Goal: Task Accomplishment & Management: Manage account settings

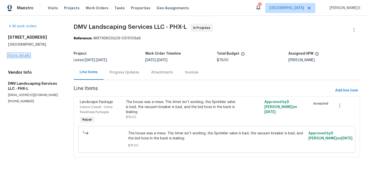
click at [15, 54] on link "Home details" at bounding box center [19, 56] width 22 height 4
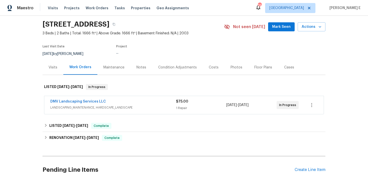
scroll to position [19, 0]
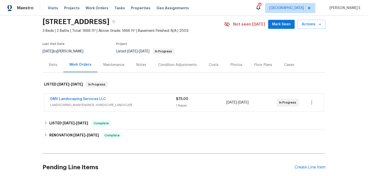
click at [106, 69] on div "Maintenance" at bounding box center [113, 64] width 33 height 15
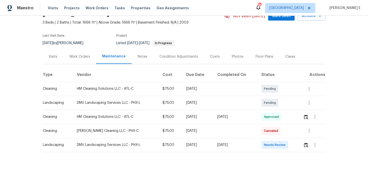
scroll to position [27, 0]
click at [308, 102] on icon "button" at bounding box center [309, 102] width 6 height 6
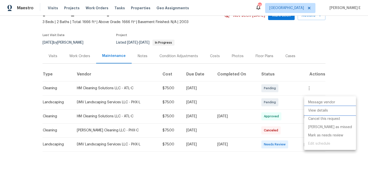
click at [310, 108] on li "View details" at bounding box center [330, 110] width 52 height 8
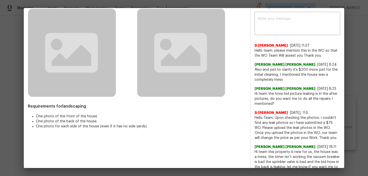
click at [271, 99] on span "Hi team the hose bid picture leaking is in the after pictures, do you want me t…" at bounding box center [298, 98] width 86 height 15
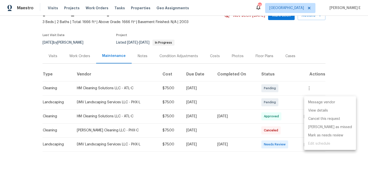
click at [264, 162] on div at bounding box center [184, 88] width 368 height 176
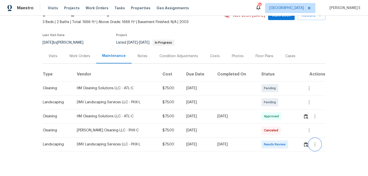
click at [315, 147] on icon "button" at bounding box center [315, 144] width 6 height 6
click at [315, 147] on li "Message vendor" at bounding box center [327, 144] width 35 height 8
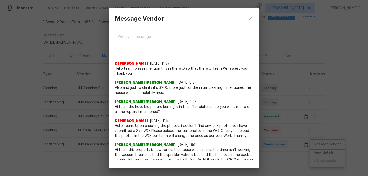
click at [335, 94] on div "Message Vendor x ​ D Kamesh 9/22/25, 11:37 Hello team, please mention this in t…" at bounding box center [184, 88] width 368 height 176
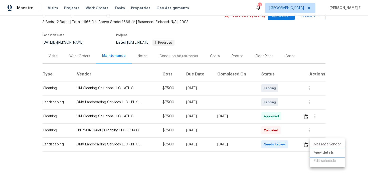
click at [323, 153] on li "View details" at bounding box center [327, 153] width 35 height 8
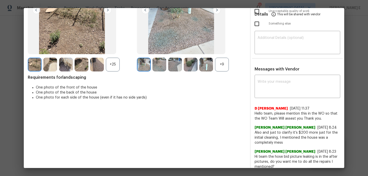
scroll to position [74, 0]
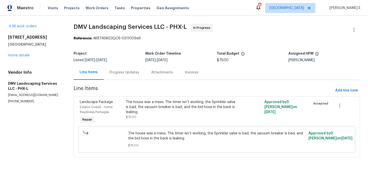
click at [116, 77] on div "Progress Updates" at bounding box center [125, 72] width 42 height 15
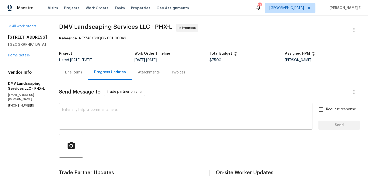
click at [147, 113] on textarea at bounding box center [186, 117] width 248 height 18
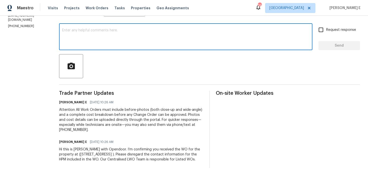
scroll to position [58, 0]
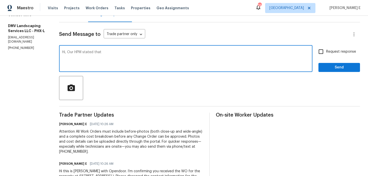
paste textarea "No work is needed on the irrigation timer or valves—you can leave those as is s…"
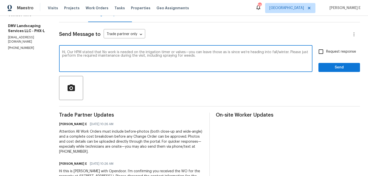
click at [102, 51] on textarea "Hi, Our HPM stated that No work is needed on the irrigation timer or valves—you…" at bounding box center [186, 59] width 248 height 18
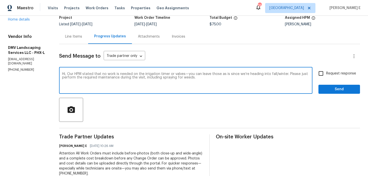
scroll to position [22, 0]
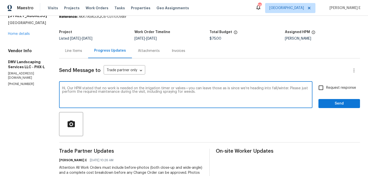
click at [198, 96] on textarea "Hi, Our HPM stated that no work is needed on the irrigation timer or valves—you…" at bounding box center [186, 95] width 248 height 18
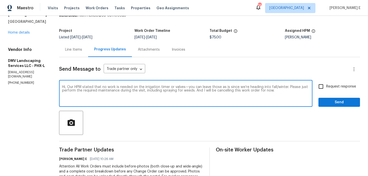
scroll to position [24, 0]
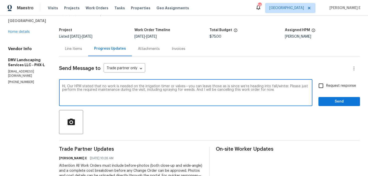
type textarea "Hi, Our HPM stated that no work is needed on the irrigation timer or valves—you…"
click at [324, 85] on input "Request response" at bounding box center [321, 85] width 11 height 11
checkbox input "true"
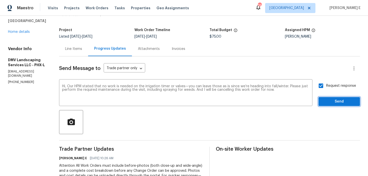
click at [326, 102] on span "Send" at bounding box center [340, 101] width 34 height 6
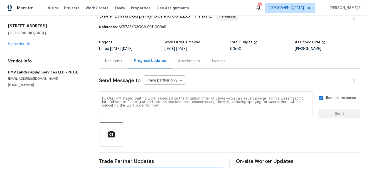
scroll to position [0, 0]
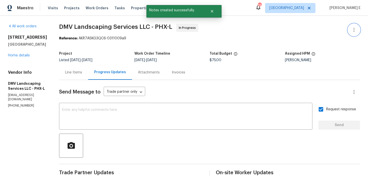
click at [358, 25] on button "button" at bounding box center [354, 30] width 12 height 12
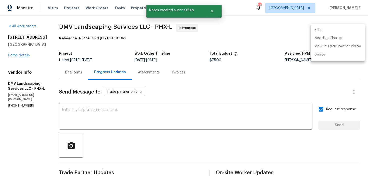
click at [142, 62] on div at bounding box center [184, 88] width 368 height 176
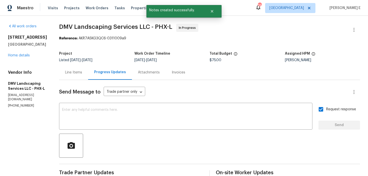
click at [69, 76] on div "Line Items" at bounding box center [73, 72] width 29 height 15
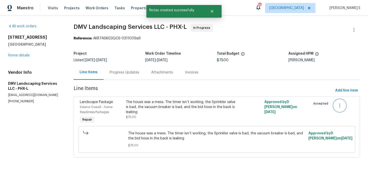
click at [340, 105] on icon "button" at bounding box center [340, 105] width 1 height 4
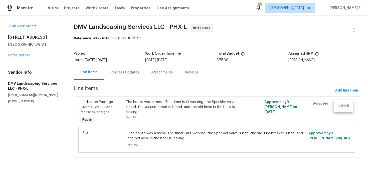
click at [345, 104] on li "Cancel" at bounding box center [343, 105] width 19 height 8
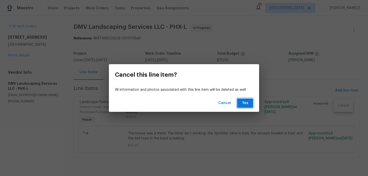
click at [244, 105] on span "Yes" at bounding box center [245, 103] width 8 height 6
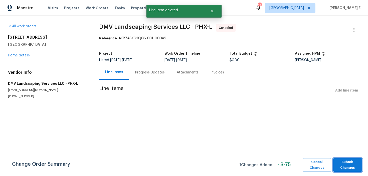
click at [348, 160] on span "Submit Changes" at bounding box center [348, 165] width 24 height 12
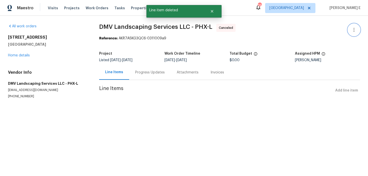
click at [354, 30] on icon "button" at bounding box center [354, 30] width 1 height 4
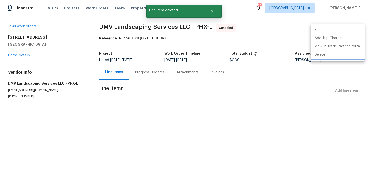
click at [317, 52] on li "Delete" at bounding box center [338, 55] width 54 height 8
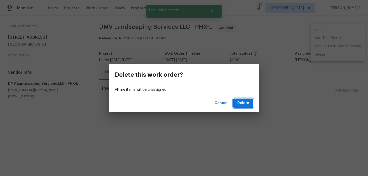
click at [244, 101] on span "Delete" at bounding box center [244, 103] width 12 height 6
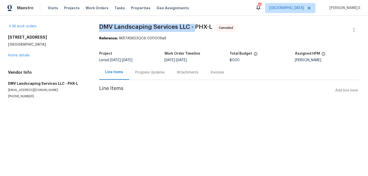
drag, startPoint x: 99, startPoint y: 28, endPoint x: 196, endPoint y: 25, distance: 97.3
click at [196, 25] on div "All work orders 33153 N Cat Hills Ave San Tan Valley, AZ 85144 Home details Ven…" at bounding box center [184, 67] width 368 height 103
copy span "DMV Landscaping Services LLC -"
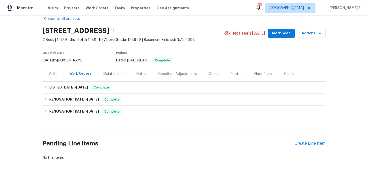
scroll to position [18, 0]
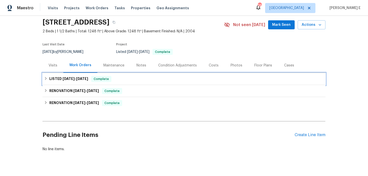
click at [82, 80] on span "9/10/25" at bounding box center [82, 79] width 12 height 4
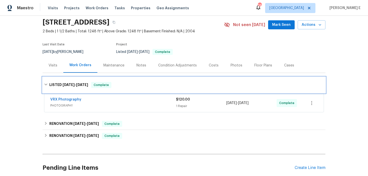
click at [73, 86] on span "9/9/25 - 9/10/25" at bounding box center [76, 85] width 26 height 4
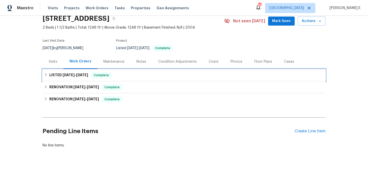
scroll to position [33, 0]
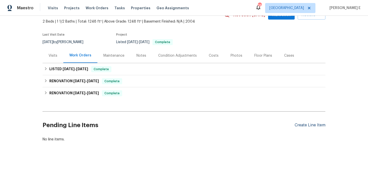
click at [310, 125] on div "Create Line Item" at bounding box center [310, 125] width 31 height 5
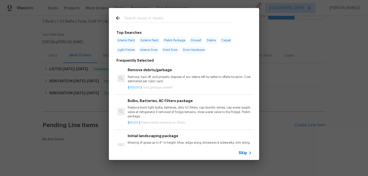
click at [245, 152] on span "Skip" at bounding box center [243, 152] width 9 height 5
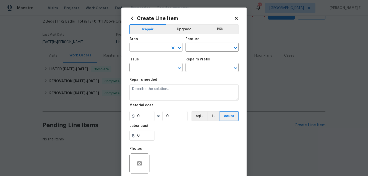
click at [150, 51] on input "text" at bounding box center [149, 48] width 39 height 8
type input "Kitchen"
type input "Plumbing"
type input "Kitchen Plumbing"
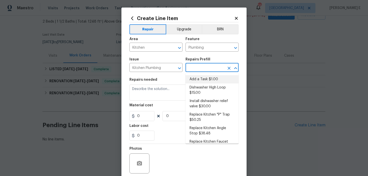
click at [200, 78] on li "Add a Task $1.00" at bounding box center [212, 79] width 53 height 8
type input "Add a Task $1.00"
type textarea "HPM to detail"
type input "1"
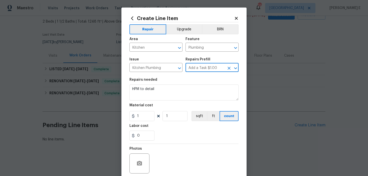
click at [162, 103] on section "Repairs needed HPM to detail Material cost 1 1 sqft ft count Labor cost 0" at bounding box center [184, 109] width 109 height 69
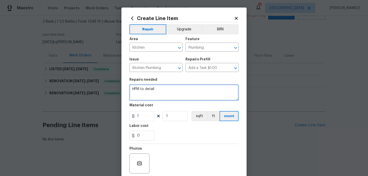
click at [174, 89] on textarea "HPM to detail" at bounding box center [184, 92] width 109 height 16
paste textarea "Feedback received that the kitchen sink is not draining properly and the dispos…"
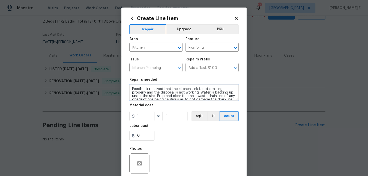
scroll to position [12, 0]
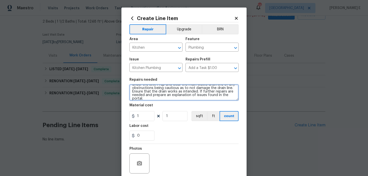
type textarea "Feedback received that the kitchen sink is not draining properly and the dispos…"
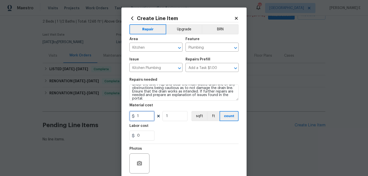
drag, startPoint x: 142, startPoint y: 120, endPoint x: 113, endPoint y: 121, distance: 28.9
click at [114, 120] on div "Create Line Item Repair Upgrade BRN Area Kitchen ​ Feature Plumbing ​ Issue Kit…" at bounding box center [184, 88] width 368 height 176
type input "75"
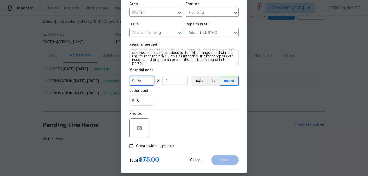
scroll to position [40, 0]
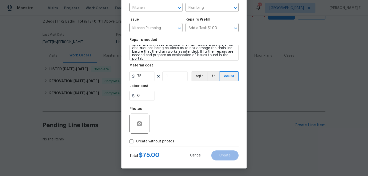
click at [141, 142] on span "Create without photos" at bounding box center [155, 141] width 38 height 5
click at [136, 142] on input "Create without photos" at bounding box center [132, 142] width 10 height 10
checkbox input "true"
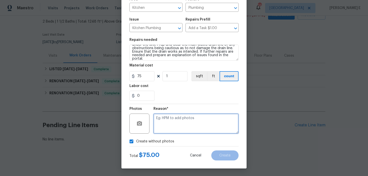
click at [174, 125] on textarea at bounding box center [196, 124] width 85 height 20
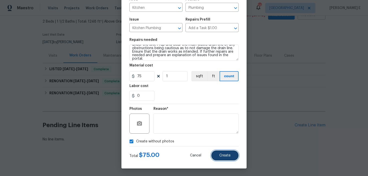
click at [227, 153] on button "Create" at bounding box center [224, 155] width 27 height 10
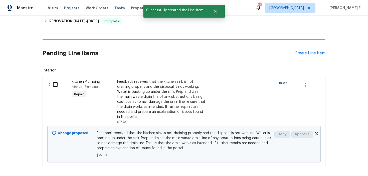
scroll to position [105, 0]
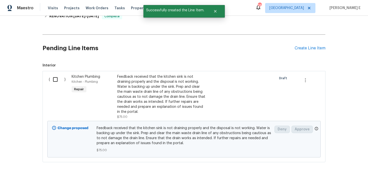
click at [60, 85] on input "checkbox" at bounding box center [57, 79] width 14 height 11
checkbox input "true"
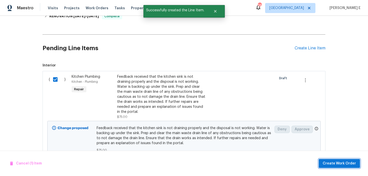
click at [333, 167] on button "Create Work Order" at bounding box center [339, 163] width 41 height 9
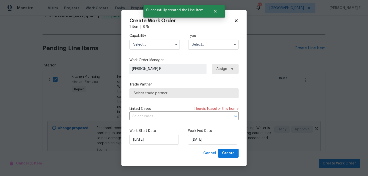
click at [179, 45] on span at bounding box center [177, 45] width 8 height 8
click at [178, 45] on button "button" at bounding box center [176, 45] width 6 height 6
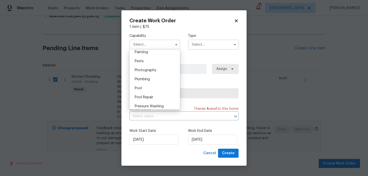
scroll to position [424, 0]
click at [158, 80] on div "Plumbing" at bounding box center [155, 78] width 48 height 9
type input "Plumbing"
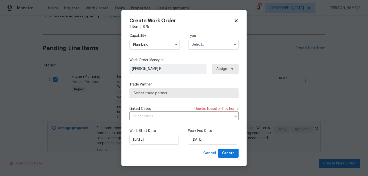
click at [200, 49] on input "text" at bounding box center [213, 45] width 51 height 10
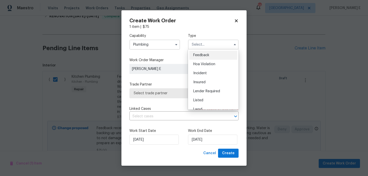
click at [199, 55] on span "Feedback" at bounding box center [201, 55] width 16 height 4
type input "Feedback"
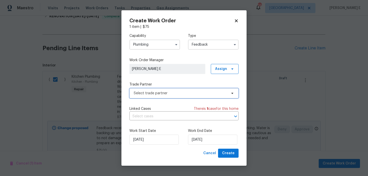
click at [166, 92] on span "Select trade partner" at bounding box center [180, 93] width 93 height 5
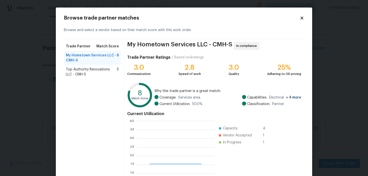
scroll to position [70, 78]
click at [93, 68] on span "Top Authority Renovations LLC - CMH-S" at bounding box center [91, 72] width 51 height 10
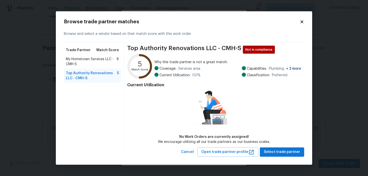
click at [90, 57] on span "My Hometown Services LLC - CMH-S" at bounding box center [91, 62] width 51 height 10
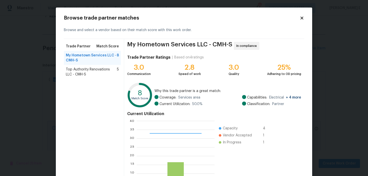
scroll to position [45, 0]
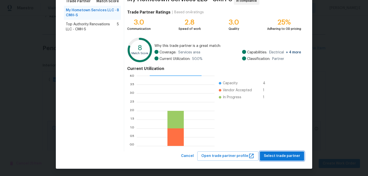
click at [266, 153] on button "Select trade partner" at bounding box center [282, 155] width 44 height 9
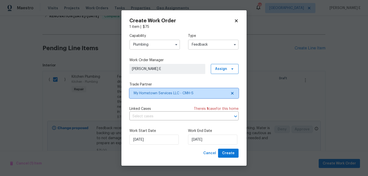
scroll to position [0, 0]
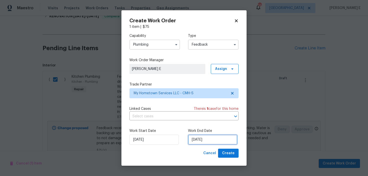
click at [200, 139] on input "22/09/2025" at bounding box center [212, 140] width 49 height 10
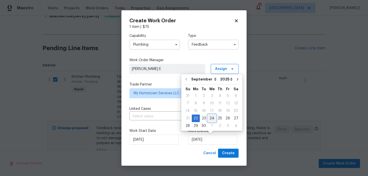
click at [212, 116] on div "24" at bounding box center [212, 118] width 8 height 7
type input "24/09/2025"
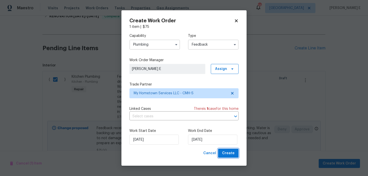
click at [225, 150] on span "Create" at bounding box center [228, 153] width 13 height 6
checkbox input "false"
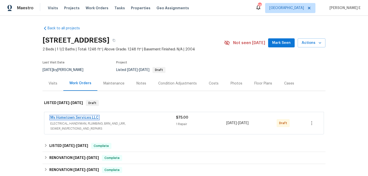
click at [85, 119] on link "My Hometown Services LLC" at bounding box center [74, 118] width 48 height 4
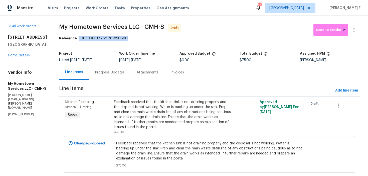
drag, startPoint x: 72, startPoint y: 39, endPoint x: 126, endPoint y: 39, distance: 53.6
click at [126, 39] on div "Reference: 50DZDDCP1Y78Y-7618506d0" at bounding box center [209, 38] width 301 height 5
copy div "50DZDDCP1Y78Y-7618506d0"
click at [111, 76] on div "Progress Updates" at bounding box center [110, 72] width 42 height 15
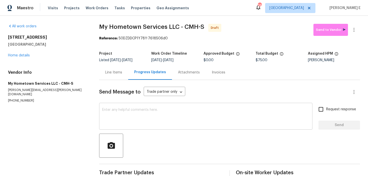
click at [120, 121] on textarea at bounding box center [205, 117] width 207 height 18
paste textarea "Hi this is Keerthana with Opendoor. I’m confirming you received the WO for the …"
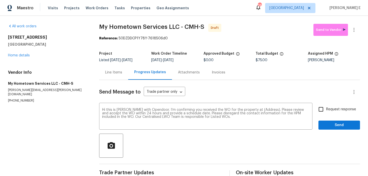
drag, startPoint x: 8, startPoint y: 37, endPoint x: 76, endPoint y: 47, distance: 68.4
click at [76, 47] on div "5200 Mantua Dr # 63-C Canal Winchester, OH 43110" at bounding box center [47, 41] width 79 height 12
copy div "5200 Mantua Dr # 63-C Canal Winchester, OH 43110"
click at [259, 108] on textarea "Hi this is Keerthana with Opendoor. I’m confirming you received the WO for the …" at bounding box center [205, 117] width 207 height 18
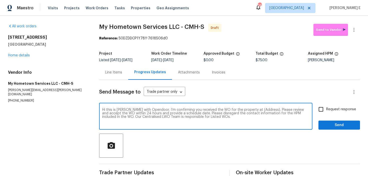
click at [259, 108] on textarea "Hi this is Keerthana with Opendoor. I’m confirming you received the WO for the …" at bounding box center [205, 117] width 207 height 18
paste textarea "5200 Mantua Dr # 63-C Canal Winchester, OH 43110"
type textarea "Hi this is Keerthana with Opendoor. I’m confirming you received the WO for the …"
click at [339, 110] on span "Request response" at bounding box center [341, 109] width 30 height 5
click at [326, 110] on input "Request response" at bounding box center [321, 109] width 11 height 11
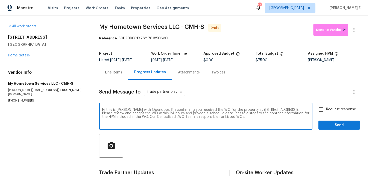
checkbox input "true"
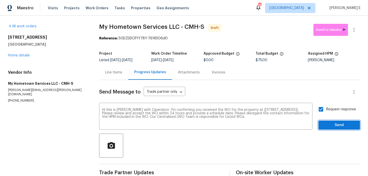
click at [331, 126] on span "Send" at bounding box center [340, 125] width 34 height 6
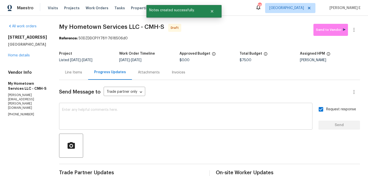
click at [233, 116] on textarea at bounding box center [186, 117] width 248 height 18
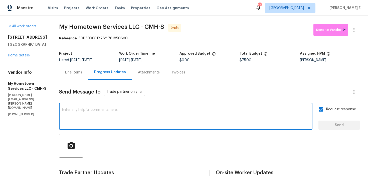
paste textarea "Attention All Work Orders must include before-photos (both close-up and wide-an…"
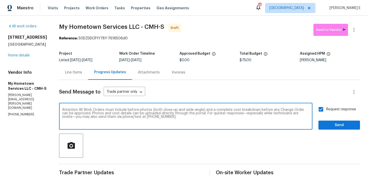
type textarea "Attention All Work Orders must include before-photos (both close-up and wide-an…"
click at [338, 122] on span "Send" at bounding box center [340, 125] width 34 height 6
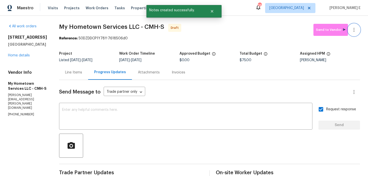
click at [358, 26] on button "button" at bounding box center [354, 30] width 12 height 12
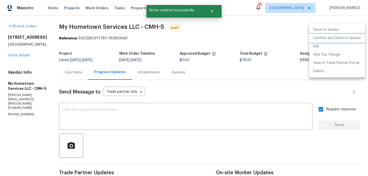
click at [340, 38] on li "Confirm and Send to Vendor" at bounding box center [337, 38] width 56 height 8
click at [221, 60] on div at bounding box center [184, 88] width 368 height 176
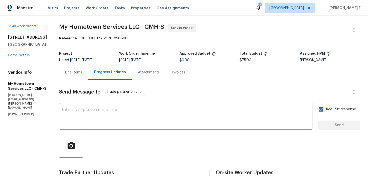
click at [74, 46] on section "My Hometown Services LLC - CMH-S Sent to vendor Reference: 50DZDDCP1Y78Y-761850…" at bounding box center [209, 138] width 301 height 229
drag, startPoint x: 58, startPoint y: 28, endPoint x: 136, endPoint y: 28, distance: 78.4
click at [136, 28] on span "My Hometown Services LLC - CMH-S" at bounding box center [111, 27] width 105 height 6
copy span "My Hometown Services LLC"
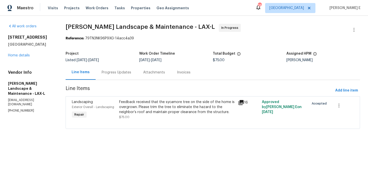
click at [123, 77] on div "Progress Updates" at bounding box center [117, 72] width 42 height 15
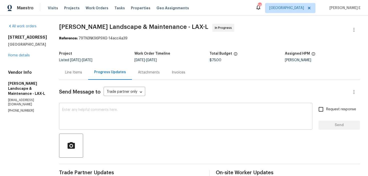
click at [130, 117] on textarea at bounding box center [186, 117] width 248 height 18
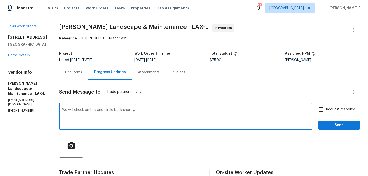
type textarea "We will check on this and circle back shortly."
click at [330, 123] on span "Send" at bounding box center [340, 125] width 34 height 6
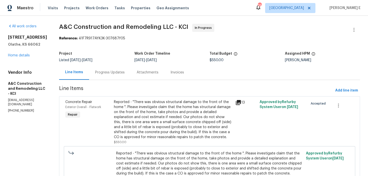
click at [125, 72] on div "Progress Updates" at bounding box center [110, 72] width 30 height 5
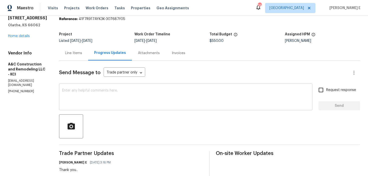
scroll to position [19, 0]
click at [147, 88] on div "x ​" at bounding box center [186, 98] width 254 height 26
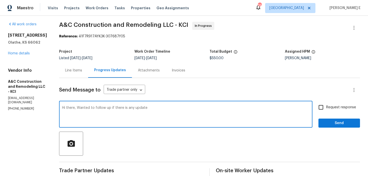
scroll to position [2, 0]
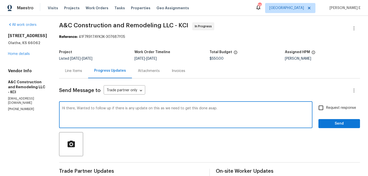
drag, startPoint x: 86, startPoint y: 108, endPoint x: 91, endPoint y: 138, distance: 30.7
click at [87, 119] on textarea "Hi there, Wanted to follow up if there is any update on this as we need to get …" at bounding box center [186, 115] width 248 height 18
paste textarea "Checking in—any movement on this yet? We’re looking to get it finished quickly"
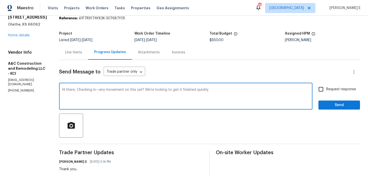
scroll to position [20, 0]
type textarea "Hi there, Checking in—any movement on this yet? We’re looking to get it finishe…"
click at [331, 87] on span "Request response" at bounding box center [341, 88] width 30 height 5
click at [326, 87] on input "Request response" at bounding box center [321, 89] width 11 height 11
checkbox input "true"
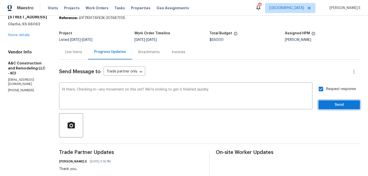
click at [333, 109] on button "Send" at bounding box center [340, 104] width 42 height 9
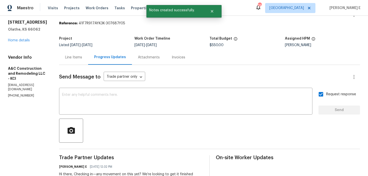
scroll to position [0, 0]
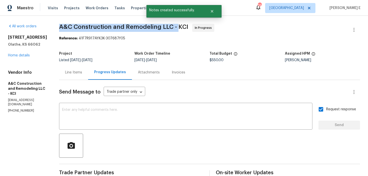
drag, startPoint x: 67, startPoint y: 28, endPoint x: 185, endPoint y: 28, distance: 118.3
copy span "A&C Construction and Remodeling LLC -"
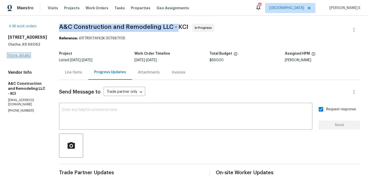
click at [27, 55] on link "Home details" at bounding box center [19, 56] width 22 height 4
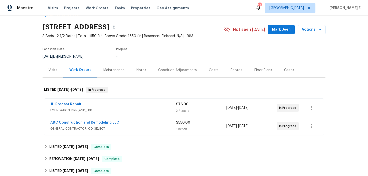
scroll to position [15, 0]
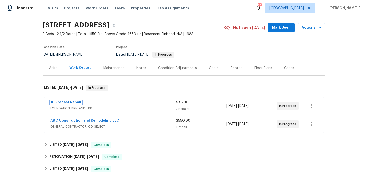
click at [63, 101] on link "JH Precast Repair" at bounding box center [65, 102] width 31 height 4
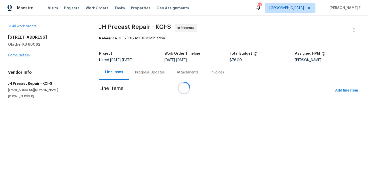
click at [171, 73] on div "Attachments" at bounding box center [188, 72] width 34 height 15
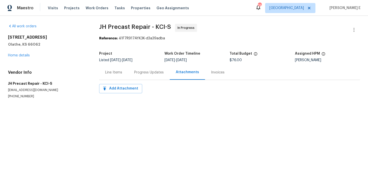
click at [143, 76] on div "Progress Updates" at bounding box center [149, 72] width 42 height 15
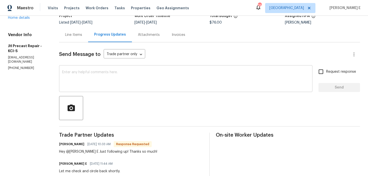
scroll to position [36, 0]
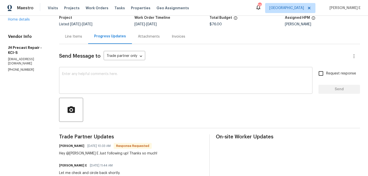
click at [140, 87] on textarea at bounding box center [186, 81] width 248 height 18
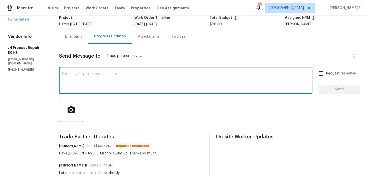
click at [66, 146] on h6 "Katherine Major" at bounding box center [71, 145] width 25 height 5
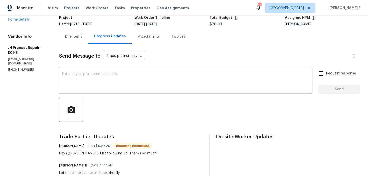
click at [66, 146] on h6 "Katherine Major" at bounding box center [71, 145] width 25 height 5
copy h6 "Katherine"
click at [126, 72] on textarea at bounding box center [186, 81] width 248 height 18
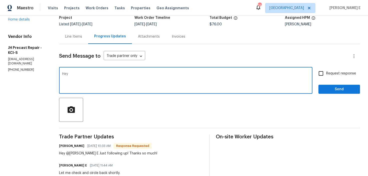
paste textarea "Katherine"
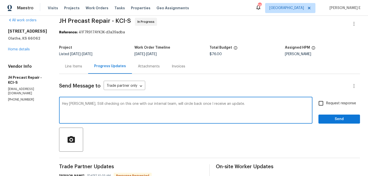
scroll to position [11, 0]
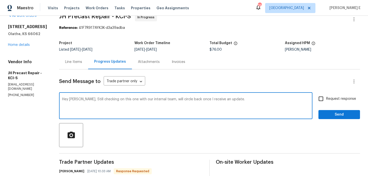
type textarea "Hey Katherine, Still checking on this one with our internal team, will circle b…"
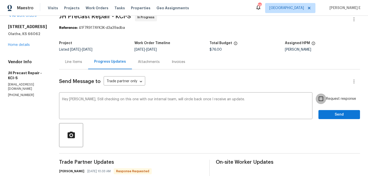
click at [323, 101] on input "Request response" at bounding box center [321, 98] width 11 height 11
checkbox input "true"
click at [324, 108] on div "Request response Send" at bounding box center [340, 106] width 42 height 26
click at [323, 115] on span "Send" at bounding box center [340, 114] width 34 height 6
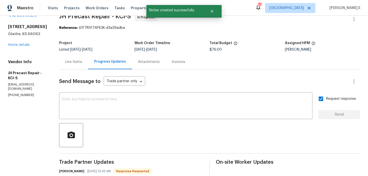
scroll to position [0, 0]
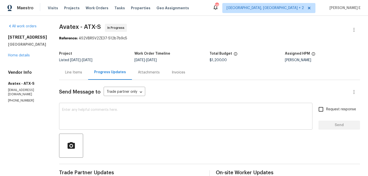
click at [114, 127] on div "x ​" at bounding box center [186, 117] width 254 height 26
paste textarea "Just touching base—"
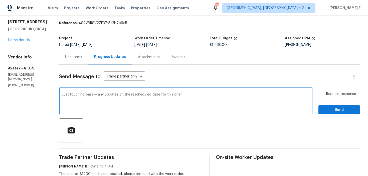
scroll to position [8, 0]
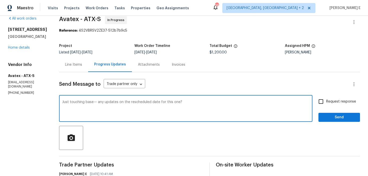
type textarea "Just touching base— any updates on the rescheduled date for this one?"
click at [327, 100] on span "Request response" at bounding box center [341, 101] width 30 height 5
click at [326, 100] on input "Request response" at bounding box center [321, 101] width 11 height 11
checkbox input "true"
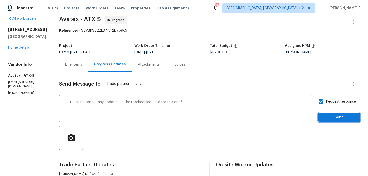
click at [324, 118] on span "Send" at bounding box center [340, 117] width 34 height 6
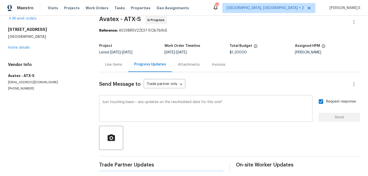
scroll to position [0, 0]
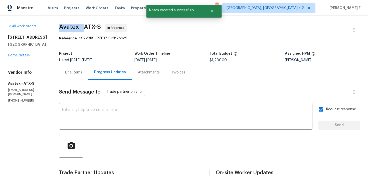
drag, startPoint x: 62, startPoint y: 26, endPoint x: 86, endPoint y: 27, distance: 24.6
click at [86, 27] on span "Avatex - ATX-S" at bounding box center [80, 27] width 42 height 6
copy span "Avatex -"
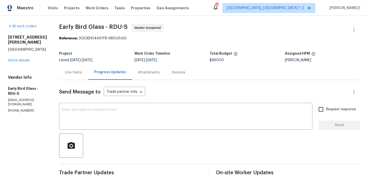
click at [21, 53] on div "[STREET_ADDRESS][PERSON_NAME] Home details" at bounding box center [27, 49] width 39 height 28
click at [19, 59] on link "Home details" at bounding box center [19, 61] width 22 height 4
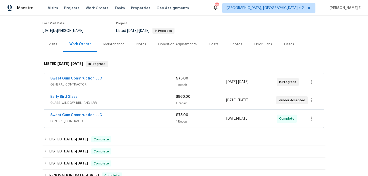
scroll to position [41, 0]
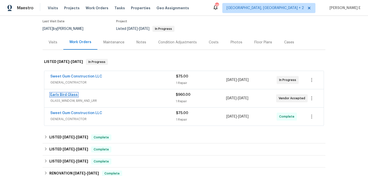
click at [67, 95] on link "Early Bird Glass" at bounding box center [63, 95] width 27 height 4
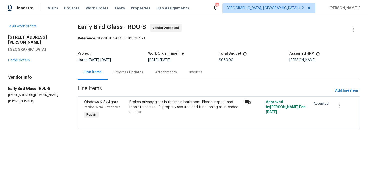
click at [129, 73] on div "Progress Updates" at bounding box center [129, 72] width 30 height 5
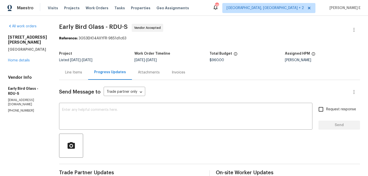
click at [63, 76] on div "Line Items" at bounding box center [73, 72] width 29 height 15
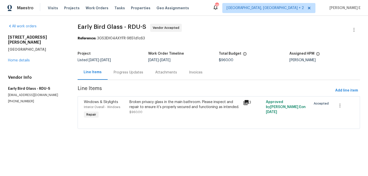
click at [124, 74] on div "Progress Updates" at bounding box center [129, 72] width 30 height 5
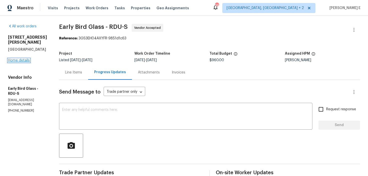
click at [24, 59] on link "Home details" at bounding box center [19, 61] width 22 height 4
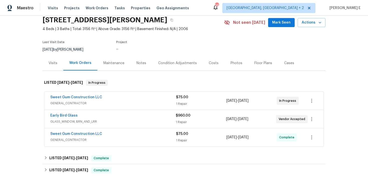
scroll to position [20, 0]
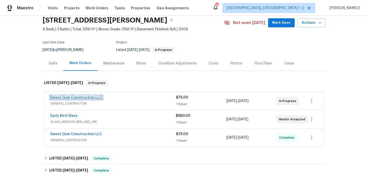
click at [76, 98] on link "Sweet Gum Construction LLC" at bounding box center [76, 98] width 52 height 4
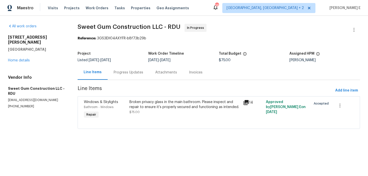
click at [132, 75] on div "Progress Updates" at bounding box center [129, 72] width 42 height 15
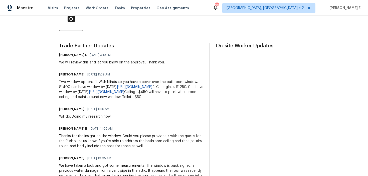
scroll to position [134, 0]
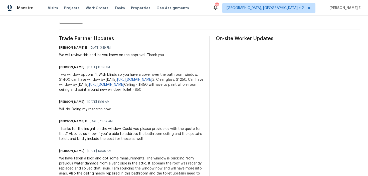
click at [152, 82] on div "Two window options. 1. With blinds so you have a cover over the bathroom window…" at bounding box center [131, 82] width 144 height 20
click at [152, 80] on link "https://www.lowes.com/pd/Hy-Lite-Square-New-construction-Window-Rough-Opening-4…" at bounding box center [134, 80] width 35 height 4
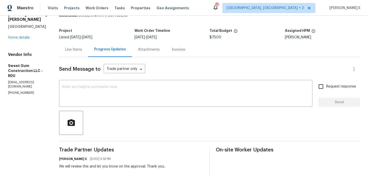
scroll to position [0, 0]
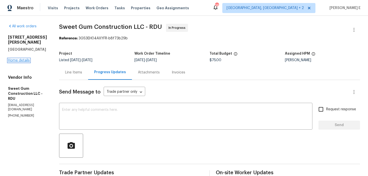
click at [24, 59] on link "Home details" at bounding box center [19, 61] width 22 height 4
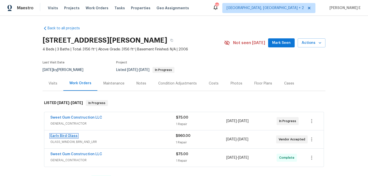
click at [64, 137] on link "Early Bird Glass" at bounding box center [63, 136] width 27 height 4
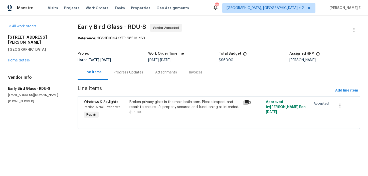
click at [122, 79] on div "Progress Updates" at bounding box center [129, 72] width 42 height 15
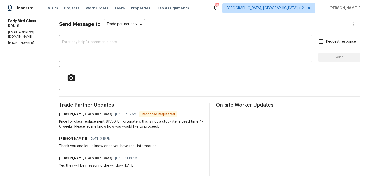
scroll to position [68, 0]
drag, startPoint x: 58, startPoint y: 121, endPoint x: 177, endPoint y: 122, distance: 119.3
click at [177, 122] on div "Price for glass replacement $1550. Unfortunately, this is not a stock item. Lea…" at bounding box center [131, 124] width 144 height 10
click at [187, 123] on div "Price for glass replacement $1550. Unfortunately, this is not a stock item. Lea…" at bounding box center [131, 124] width 144 height 10
drag, startPoint x: 83, startPoint y: 132, endPoint x: 92, endPoint y: 132, distance: 9.3
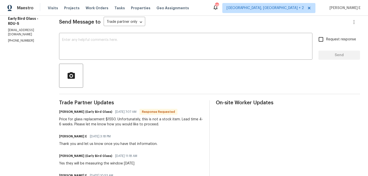
scroll to position [0, 0]
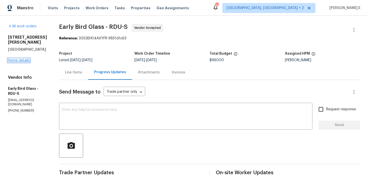
click at [20, 59] on link "Home details" at bounding box center [19, 61] width 22 height 4
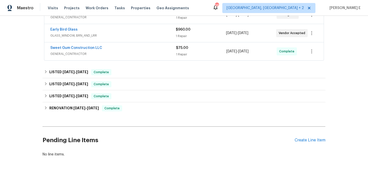
scroll to position [109, 0]
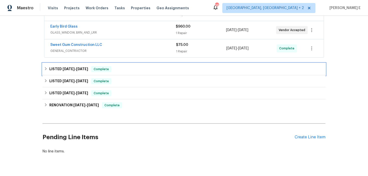
click at [73, 65] on div "LISTED 8/26/25 - 9/2/25 Complete" at bounding box center [184, 69] width 283 height 12
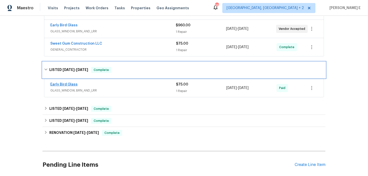
scroll to position [111, 0]
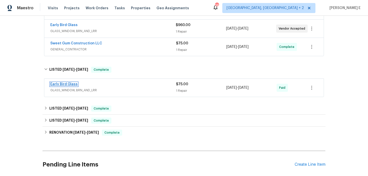
click at [67, 84] on link "Early Bird Glass" at bounding box center [63, 84] width 27 height 4
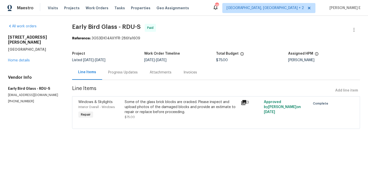
click at [133, 75] on div "Progress Updates" at bounding box center [123, 72] width 42 height 15
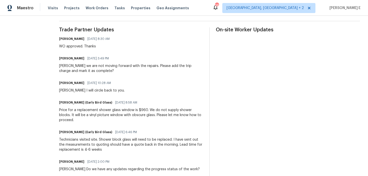
scroll to position [143, 0]
drag, startPoint x: 133, startPoint y: 109, endPoint x: 145, endPoint y: 109, distance: 12.0
click at [145, 109] on div "Price for a replacement shower glass window is $960. We do not supply shower bl…" at bounding box center [131, 114] width 144 height 15
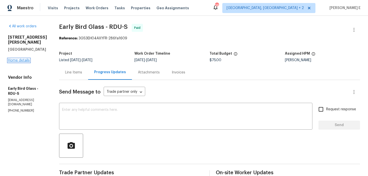
click at [27, 59] on link "Home details" at bounding box center [19, 61] width 22 height 4
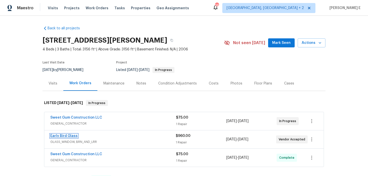
click at [71, 135] on link "Early Bird Glass" at bounding box center [63, 136] width 27 height 4
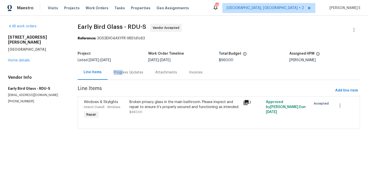
click at [123, 70] on div "Progress Updates" at bounding box center [129, 72] width 30 height 5
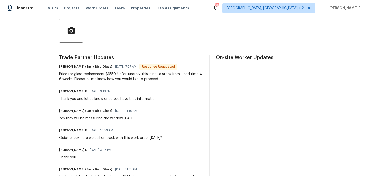
scroll to position [118, 0]
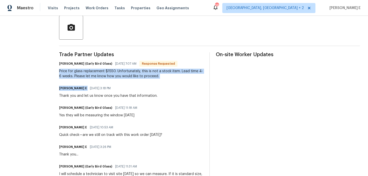
drag, startPoint x: 55, startPoint y: 71, endPoint x: 149, endPoint y: 86, distance: 95.1
click at [149, 86] on div "All work orders 3116 Kirby St Durham, NC 27713 Home details Vendor Info Early B…" at bounding box center [184, 158] width 368 height 520
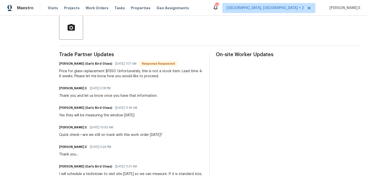
click at [119, 70] on div "Price for glass replacement $1550. Unfortunately, this is not a stock item. Lea…" at bounding box center [131, 74] width 144 height 10
click at [118, 73] on div "Price for glass replacement $1550. Unfortunately, this is not a stock item. Lea…" at bounding box center [131, 74] width 144 height 10
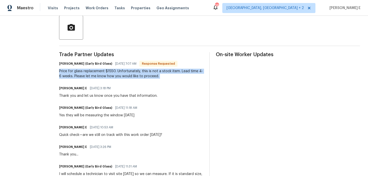
click at [118, 73] on div "Price for glass replacement $1550. Unfortunately, this is not a stock item. Lea…" at bounding box center [131, 74] width 144 height 10
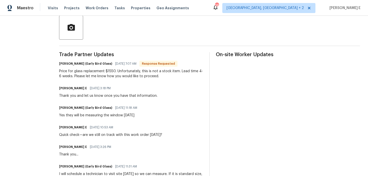
click at [102, 68] on div "Sarah Abdullah (Early Bird Glass) 09/22/2025 7:07 AM Response Requested Price f…" at bounding box center [131, 69] width 144 height 19
drag, startPoint x: 102, startPoint y: 69, endPoint x: 112, endPoint y: 71, distance: 10.2
click at [112, 71] on div "Price for glass replacement $1550. Unfortunately, this is not a stock item. Lea…" at bounding box center [131, 74] width 144 height 10
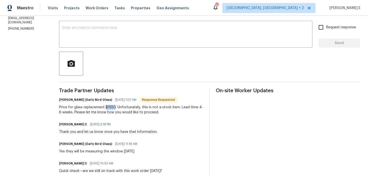
scroll to position [83, 0]
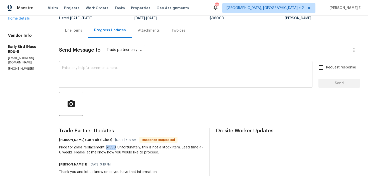
click at [86, 83] on textarea at bounding box center [186, 75] width 248 height 18
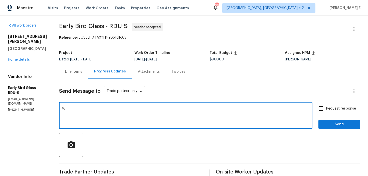
scroll to position [0, 0]
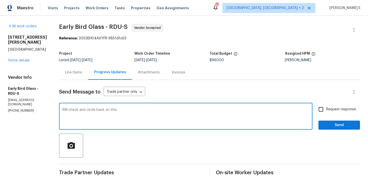
type textarea "Will check and circle back on this."
click at [327, 126] on span "Send" at bounding box center [340, 125] width 34 height 6
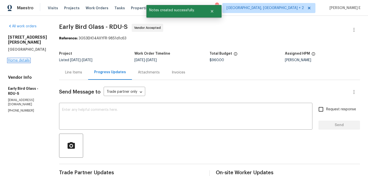
click at [22, 59] on link "Home details" at bounding box center [19, 61] width 22 height 4
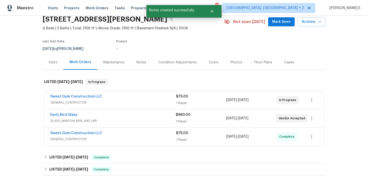
scroll to position [37, 0]
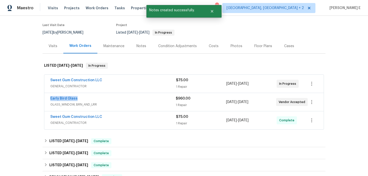
drag, startPoint x: 47, startPoint y: 98, endPoint x: 100, endPoint y: 98, distance: 53.1
click at [100, 98] on div "Early Bird Glass GLASS_WINDOW, BRN_AND_LRR $960.00 1 Repair 9/16/2025 - 9/18/20…" at bounding box center [184, 102] width 280 height 18
copy link "Early Bird Glass"
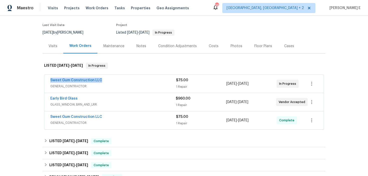
drag, startPoint x: 48, startPoint y: 79, endPoint x: 120, endPoint y: 79, distance: 72.4
click at [120, 79] on div "Sweet Gum Construction LLC GENERAL_CONTRACTOR $75.00 1 Repair 9/18/2025 - 9/22/…" at bounding box center [184, 84] width 280 height 18
copy link "Sweet Gum Construction LLC"
drag, startPoint x: 48, startPoint y: 99, endPoint x: 86, endPoint y: 99, distance: 37.6
click at [86, 99] on div "Early Bird Glass GLASS_WINDOW, BRN_AND_LRR $960.00 1 Repair 9/16/2025 - 9/18/20…" at bounding box center [184, 102] width 280 height 18
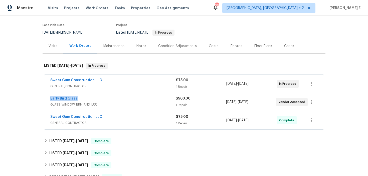
copy link "Early Bird Glass"
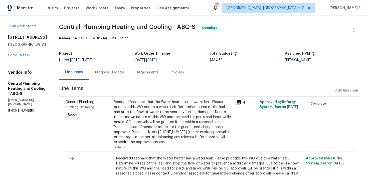
scroll to position [6, 0]
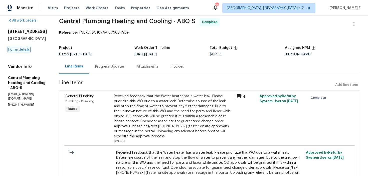
click at [13, 49] on link "Home details" at bounding box center [19, 50] width 22 height 4
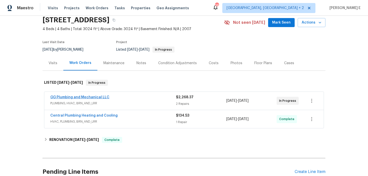
scroll to position [21, 0]
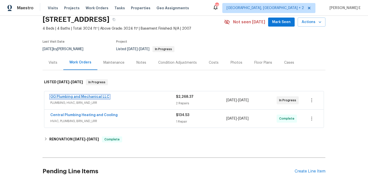
click at [88, 96] on link "GG Plumbing and Mechanical LLC" at bounding box center [79, 97] width 59 height 4
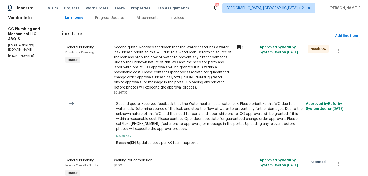
scroll to position [55, 0]
click at [171, 73] on div "Second quote: Received feedback that the Water heater has a water leak. Please …" at bounding box center [173, 67] width 119 height 45
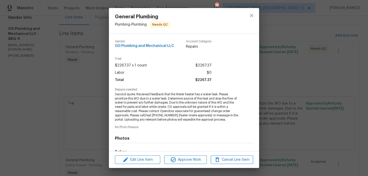
scroll to position [63, 0]
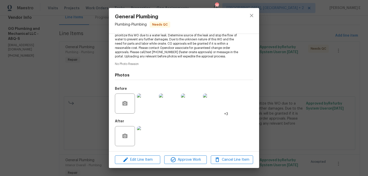
click at [142, 136] on img at bounding box center [147, 136] width 20 height 20
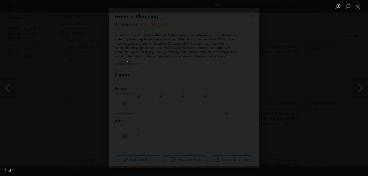
click at [289, 53] on div "Lightbox" at bounding box center [184, 88] width 368 height 176
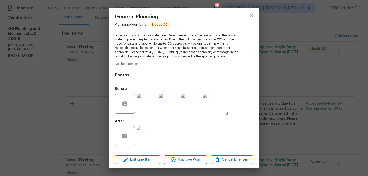
click at [289, 53] on div "General Plumbing Plumbing - Plumbing Needs QC Vendor GG Plumbing and Mechanical…" at bounding box center [184, 88] width 368 height 176
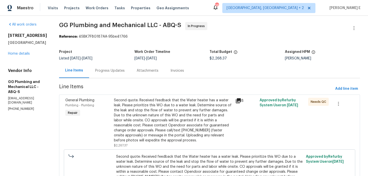
click at [113, 71] on div "Progress Updates" at bounding box center [110, 70] width 30 height 5
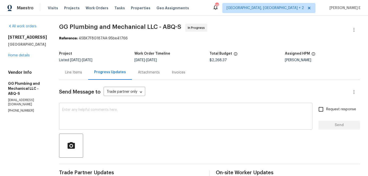
click at [197, 116] on textarea at bounding box center [186, 117] width 248 height 18
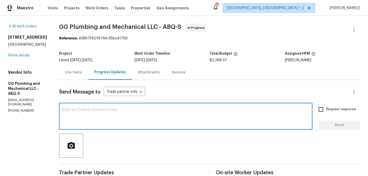
paste textarea "Quick check—are we still on track with this work order today?"
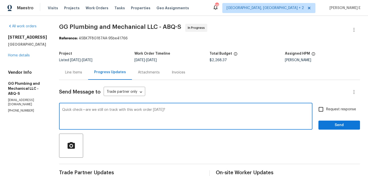
type textarea "Quick check—are we still on track with this work order today?"
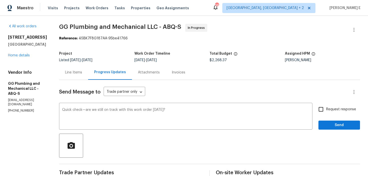
click at [325, 110] on input "Request response" at bounding box center [321, 109] width 11 height 11
checkbox input "true"
click at [332, 122] on span "Send" at bounding box center [340, 125] width 34 height 6
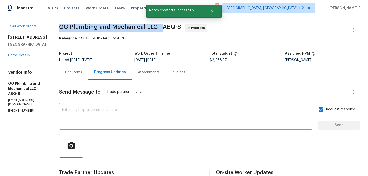
drag, startPoint x: 76, startPoint y: 27, endPoint x: 180, endPoint y: 25, distance: 103.5
copy span "GG Plumbing and Mechanical LLC -"
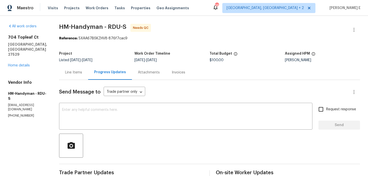
click at [22, 57] on div "704 Topleaf Ct Garner, NC 27529 Home details" at bounding box center [27, 51] width 39 height 33
click at [25, 64] on link "Home details" at bounding box center [19, 66] width 22 height 4
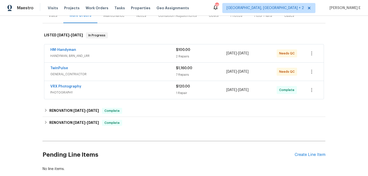
scroll to position [71, 0]
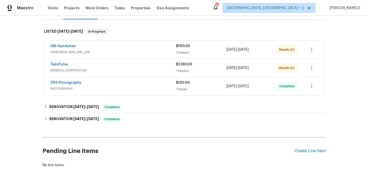
click at [117, 74] on div "TwinPulse GENERAL_CONTRACTOR $1,160.00 7 Repairs 9/12/2025 - 9/15/2025 Needs QC" at bounding box center [184, 68] width 280 height 18
click at [121, 69] on span "GENERAL_CONTRACTOR" at bounding box center [113, 70] width 126 height 5
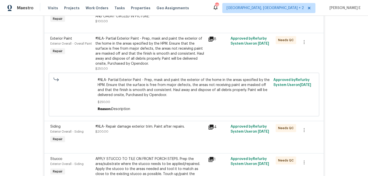
scroll to position [0, 0]
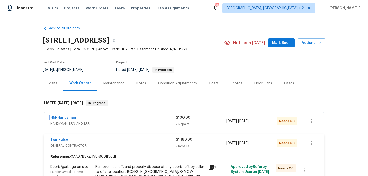
click at [62, 117] on link "HM-Handyman" at bounding box center [63, 118] width 26 height 4
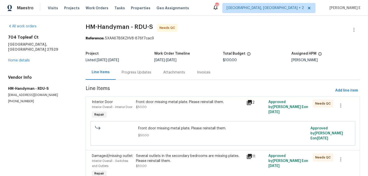
click at [180, 103] on div "Front door missing metal plate. Please reinstall them." at bounding box center [189, 101] width 107 height 5
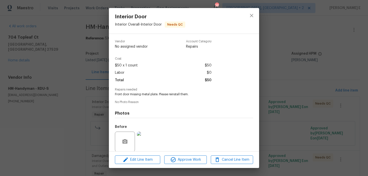
scroll to position [38, 0]
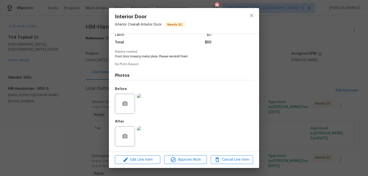
click at [144, 139] on img at bounding box center [147, 136] width 20 height 20
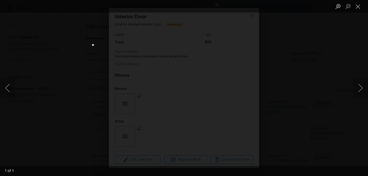
click at [272, 62] on div "Lightbox" at bounding box center [184, 88] width 368 height 176
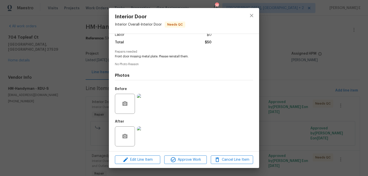
click at [141, 106] on img at bounding box center [147, 104] width 20 height 20
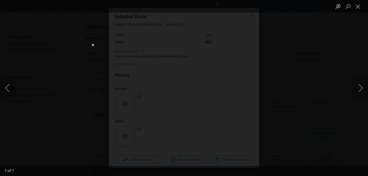
click at [288, 65] on div "Lightbox" at bounding box center [184, 88] width 368 height 176
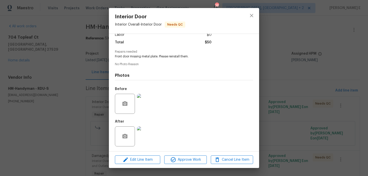
click at [288, 65] on div "Interior Door Interior Overall - Interior Door Needs QC Vendor No assigned vend…" at bounding box center [184, 88] width 368 height 176
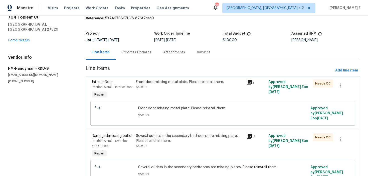
scroll to position [47, 0]
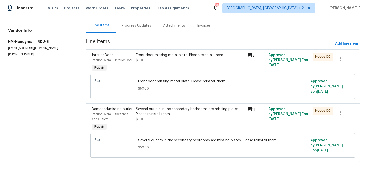
click at [169, 115] on div "Several outlets in the secondary bedrooms are missing plates. Please reinstall …" at bounding box center [189, 111] width 107 height 10
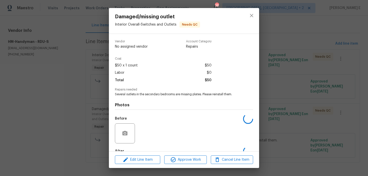
scroll to position [30, 0]
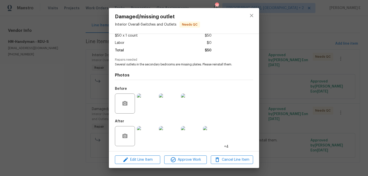
click at [150, 133] on img at bounding box center [147, 136] width 20 height 20
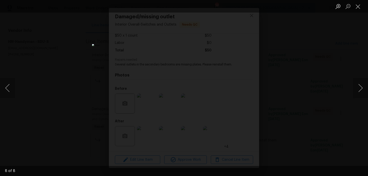
click at [274, 84] on div "Lightbox" at bounding box center [184, 88] width 368 height 176
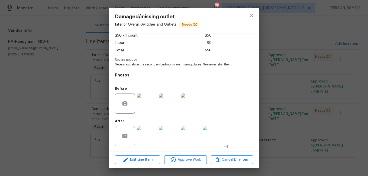
click at [274, 84] on div "Damaged/missing outlet Interior Overall - Switches and Outlets Needs QC Vendor …" at bounding box center [184, 88] width 368 height 176
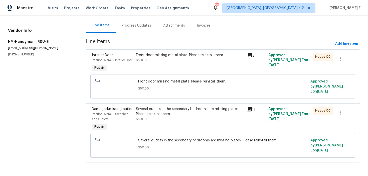
scroll to position [0, 0]
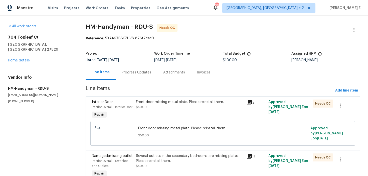
click at [124, 69] on div "Progress Updates" at bounding box center [137, 72] width 42 height 15
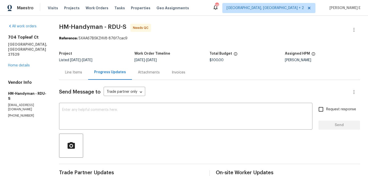
click at [74, 70] on div "Line Items" at bounding box center [73, 72] width 17 height 5
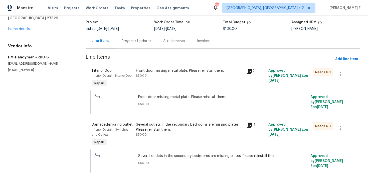
scroll to position [47, 0]
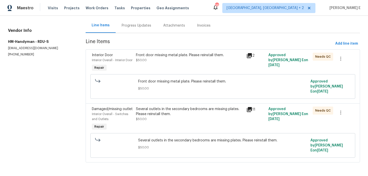
click at [171, 67] on div "Front door missing metal plate. Please reinstall them. $50.00" at bounding box center [190, 62] width 110 height 23
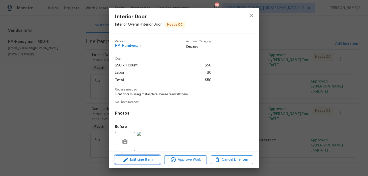
click at [143, 160] on span "Edit Line Item" at bounding box center [138, 160] width 42 height 6
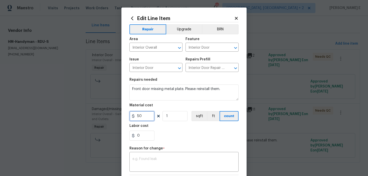
click at [141, 115] on input "50" at bounding box center [142, 116] width 25 height 10
type input "125"
click at [141, 161] on textarea at bounding box center [184, 162] width 103 height 11
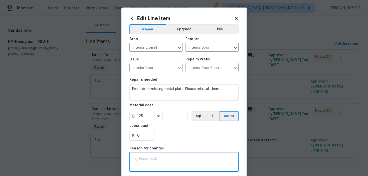
paste textarea "(KE) Updated per vendor's final cost."
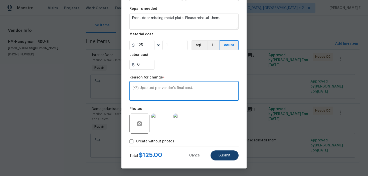
type textarea "(KE) Updated per vendor's final cost."
click at [225, 156] on span "Submit" at bounding box center [225, 156] width 12 height 4
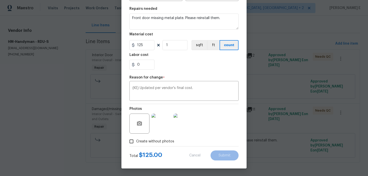
type input "50"
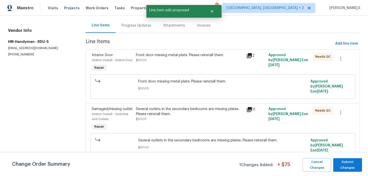
scroll to position [0, 0]
click at [345, 163] on span "Submit Changes" at bounding box center [348, 165] width 24 height 12
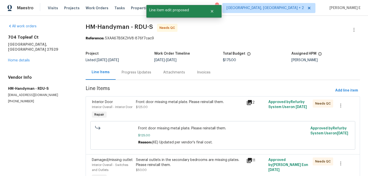
click at [133, 73] on div "Progress Updates" at bounding box center [137, 72] width 30 height 5
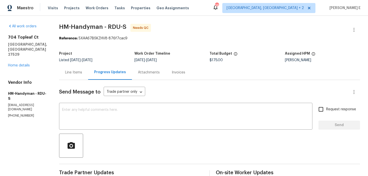
click at [82, 71] on div "Line Items" at bounding box center [73, 72] width 17 height 5
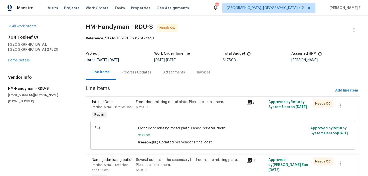
scroll to position [54, 0]
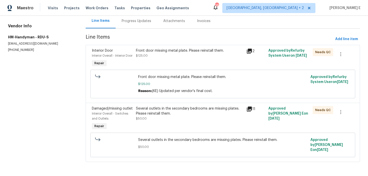
click at [148, 116] on div "Several outlets in the secondary bedrooms are missing plates. Please reinstall …" at bounding box center [189, 111] width 107 height 10
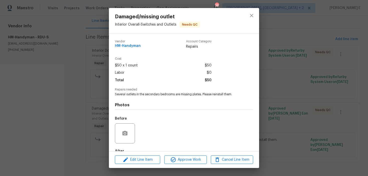
scroll to position [30, 0]
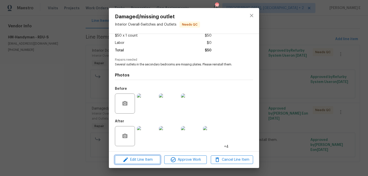
click at [131, 160] on span "Edit Line Item" at bounding box center [138, 160] width 42 height 6
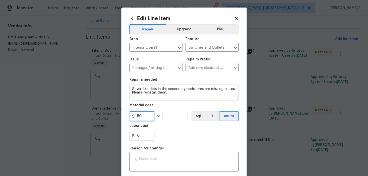
click at [140, 117] on input "50" at bounding box center [142, 116] width 25 height 10
type input "100"
click at [142, 163] on textarea at bounding box center [184, 162] width 103 height 11
paste textarea "(KE) Updated per vendor's final cost."
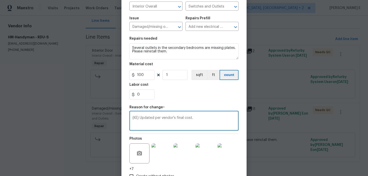
scroll to position [76, 0]
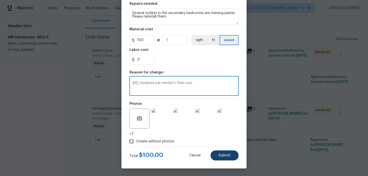
type textarea "(KE) Updated per vendor's final cost."
click at [220, 155] on span "Submit" at bounding box center [225, 156] width 12 height 4
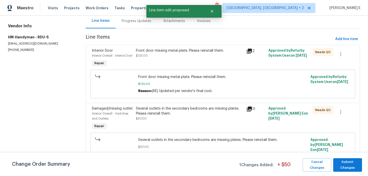
scroll to position [0, 0]
click at [337, 162] on span "Submit Changes" at bounding box center [348, 165] width 24 height 12
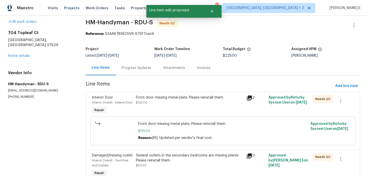
scroll to position [5, 0]
click at [127, 68] on div "Progress Updates" at bounding box center [136, 67] width 30 height 5
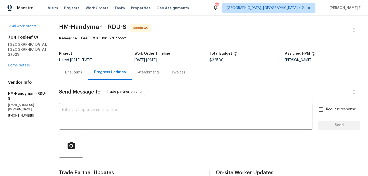
click at [78, 79] on div "Line Items" at bounding box center [73, 72] width 29 height 15
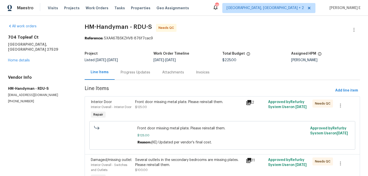
click at [121, 72] on div "Progress Updates" at bounding box center [136, 72] width 30 height 5
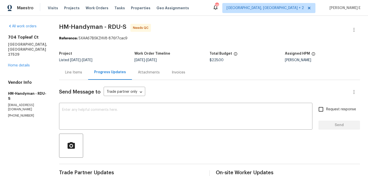
click at [85, 68] on div "Line Items" at bounding box center [73, 72] width 29 height 15
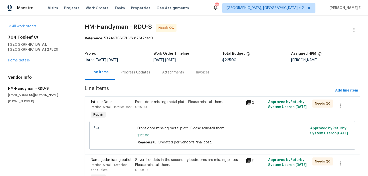
click at [125, 69] on div "Progress Updates" at bounding box center [136, 72] width 42 height 15
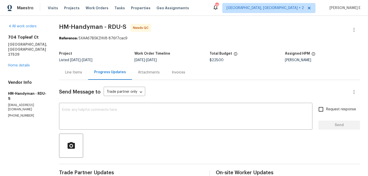
click at [88, 65] on div "Line Items" at bounding box center [73, 72] width 29 height 15
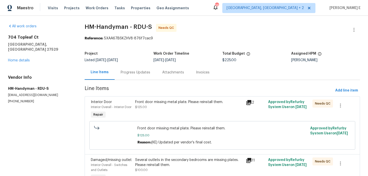
scroll to position [61, 0]
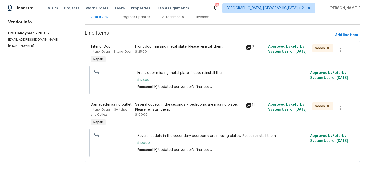
click at [154, 116] on div "Several outlets in the secondary bedrooms are missing plates. Please reinstall …" at bounding box center [189, 109] width 108 height 15
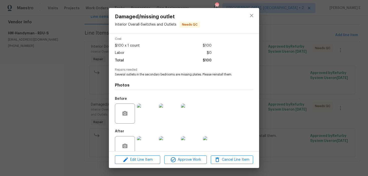
scroll to position [22, 0]
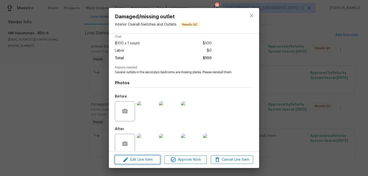
click at [144, 157] on span "Edit Line Item" at bounding box center [138, 160] width 42 height 6
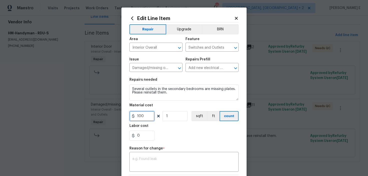
click at [145, 116] on input "100" at bounding box center [142, 116] width 25 height 10
type input "125"
click at [142, 164] on textarea at bounding box center [184, 162] width 103 height 11
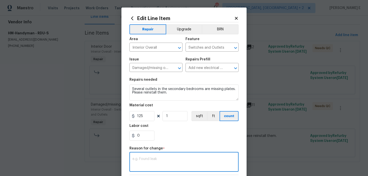
paste textarea "(KE) Updated per vendor's final cost."
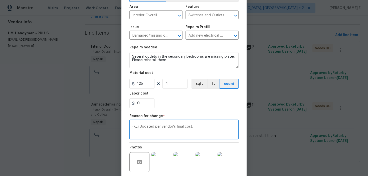
scroll to position [76, 0]
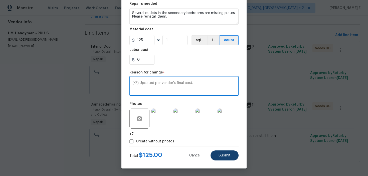
type textarea "(KE) Updated per vendor's final cost."
click at [219, 156] on span "Submit" at bounding box center [225, 156] width 12 height 4
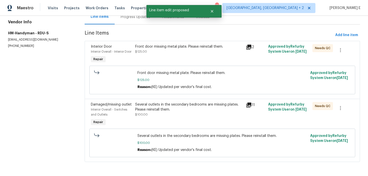
scroll to position [0, 0]
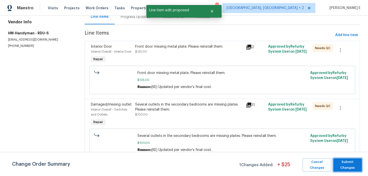
click at [341, 163] on span "Submit Changes" at bounding box center [348, 165] width 24 height 12
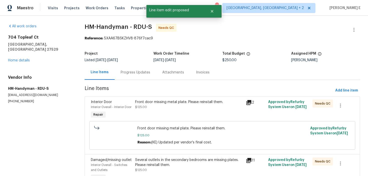
click at [129, 73] on div "Progress Updates" at bounding box center [136, 72] width 30 height 5
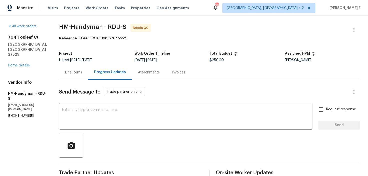
click at [75, 78] on div "Line Items" at bounding box center [73, 72] width 29 height 15
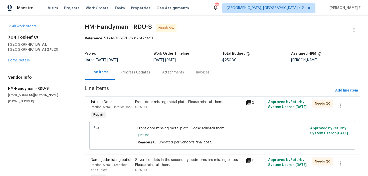
click at [120, 67] on div "Progress Updates" at bounding box center [136, 72] width 42 height 15
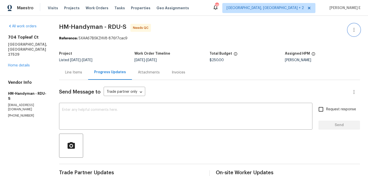
click at [354, 29] on icon "button" at bounding box center [354, 30] width 6 height 6
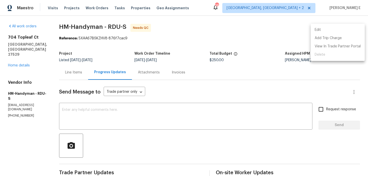
click at [340, 27] on li "Edit" at bounding box center [338, 30] width 54 height 8
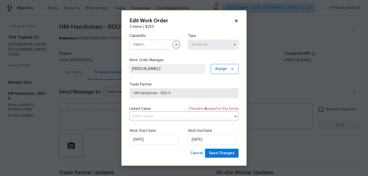
click at [174, 45] on icon "button" at bounding box center [176, 45] width 4 height 4
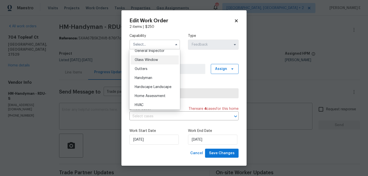
scroll to position [253, 0]
click at [159, 74] on div "Handyman" at bounding box center [155, 77] width 48 height 9
type input "Handyman"
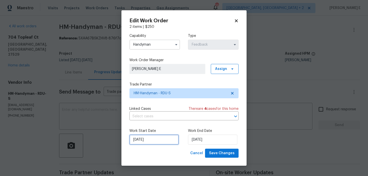
click input "12/09/2025"
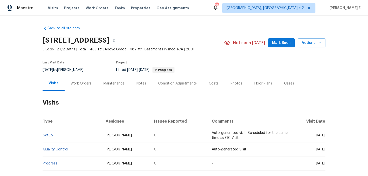
click at [83, 91] on h2 "Visits" at bounding box center [184, 102] width 283 height 23
click at [84, 84] on div "Work Orders" at bounding box center [81, 83] width 21 height 5
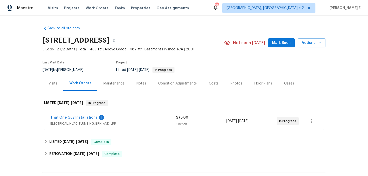
scroll to position [10, 0]
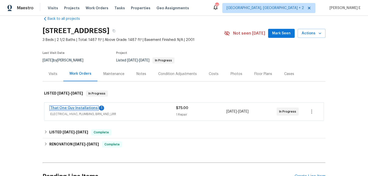
click at [75, 107] on link "That One Guy Installations" at bounding box center [73, 108] width 47 height 4
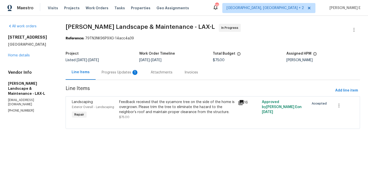
click at [123, 67] on div "Progress Updates 1" at bounding box center [120, 72] width 49 height 15
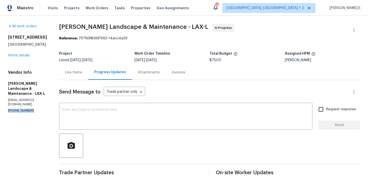
drag, startPoint x: 7, startPoint y: 103, endPoint x: 43, endPoint y: 103, distance: 35.8
copy p "[PHONE_NUMBER]"
click at [76, 74] on div "Line Items" at bounding box center [73, 72] width 17 height 5
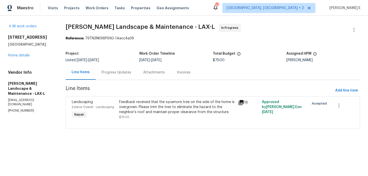
click at [119, 80] on section "Zesati's Landscape & Maintenance - LAX-L In Progress Reference: 79TN3NK96P9XG-1…" at bounding box center [213, 79] width 295 height 111
click at [119, 74] on div "Progress Updates" at bounding box center [117, 72] width 30 height 5
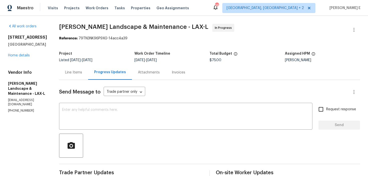
click at [74, 75] on div "Line Items" at bounding box center [73, 72] width 17 height 5
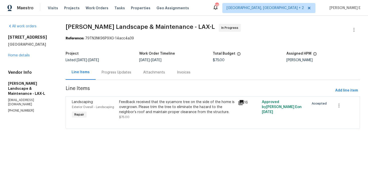
click at [149, 110] on div "Feedback received that the sycamore tree on the side of the home is overgrown. …" at bounding box center [177, 106] width 116 height 15
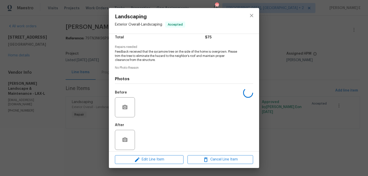
scroll to position [46, 0]
click at [137, 160] on icon "button" at bounding box center [137, 159] width 5 height 5
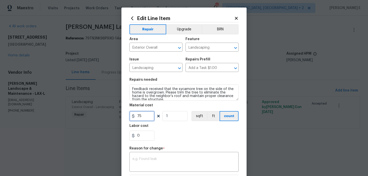
click at [141, 115] on input "75" at bounding box center [142, 116] width 25 height 10
type input "850"
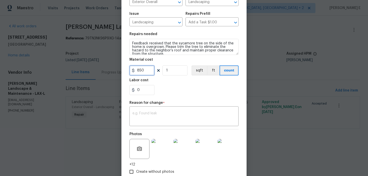
scroll to position [57, 0]
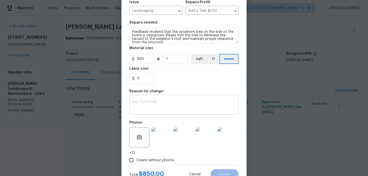
click at [169, 105] on textarea at bounding box center [184, 105] width 103 height 11
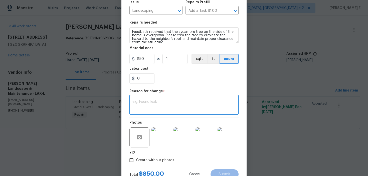
paste textarea "(KE) Updated cost per BR team approval."
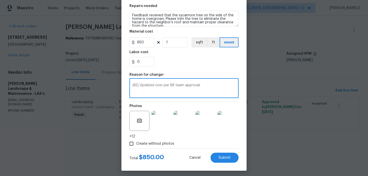
scroll to position [76, 0]
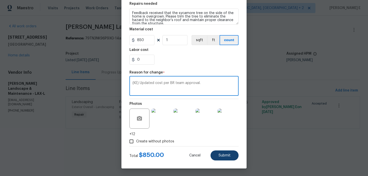
type textarea "(KE) Updated cost per BR team approval."
click at [222, 156] on span "Submit" at bounding box center [225, 156] width 12 height 4
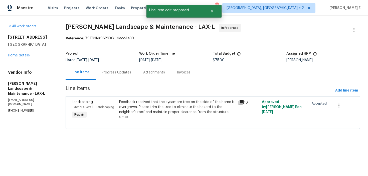
scroll to position [0, 0]
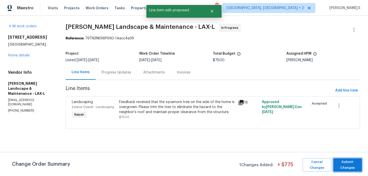
click at [342, 165] on span "Submit Changes" at bounding box center [348, 165] width 24 height 12
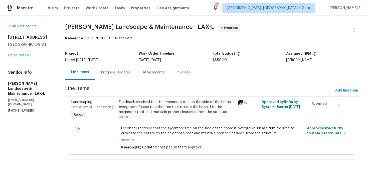
click at [138, 103] on div "Feedback received that the sycamore tree on the side of the home is overgrown. …" at bounding box center [177, 106] width 116 height 15
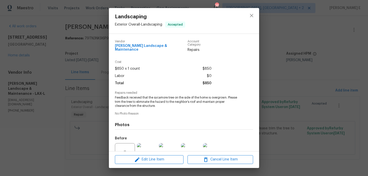
scroll to position [46, 0]
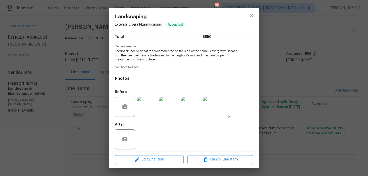
click at [73, 126] on div "Landscaping Exterior Overall - Landscaping Accepted Vendor Zesati's Landscape &…" at bounding box center [184, 88] width 368 height 176
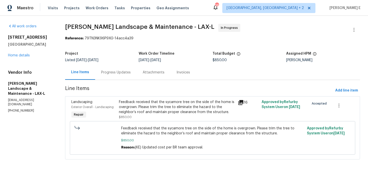
click at [126, 76] on div "Progress Updates" at bounding box center [116, 72] width 42 height 15
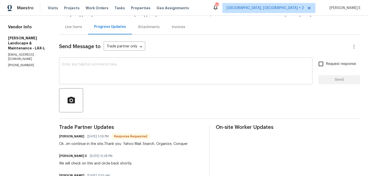
scroll to position [44, 0]
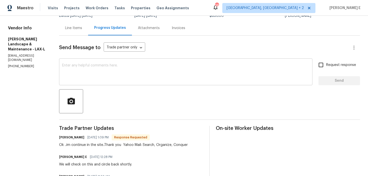
click at [109, 72] on textarea at bounding box center [186, 73] width 248 height 18
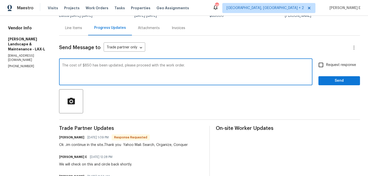
type textarea "The cost of $850 has been updated, please proceed with the work order."
click at [319, 65] on input "Request response" at bounding box center [321, 65] width 11 height 11
checkbox input "true"
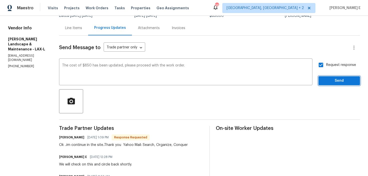
click at [323, 79] on button "Send" at bounding box center [340, 80] width 42 height 9
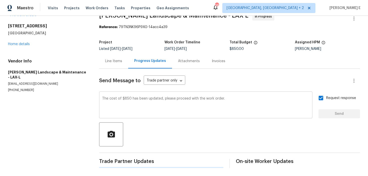
scroll to position [0, 0]
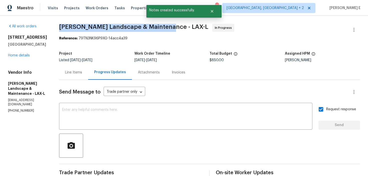
drag, startPoint x: 62, startPoint y: 29, endPoint x: 165, endPoint y: 27, distance: 102.8
click at [165, 27] on span "Zesati's Landscape & Maintenance - LAX-L" at bounding box center [133, 27] width 149 height 6
copy span "Zesati's Landscape & Maintenance -"
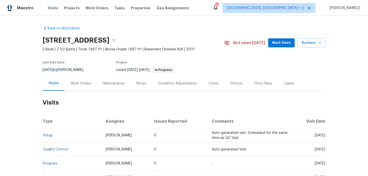
click at [83, 80] on div "Work Orders" at bounding box center [81, 83] width 33 height 15
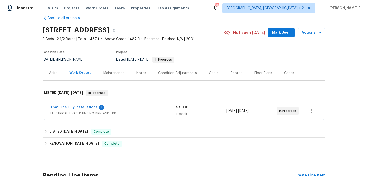
scroll to position [11, 0]
click at [72, 106] on link "That One Guy Installations" at bounding box center [73, 107] width 47 height 4
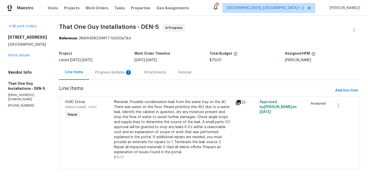
click at [126, 72] on div "1" at bounding box center [128, 72] width 5 height 5
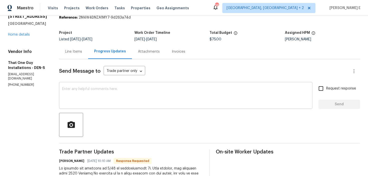
scroll to position [11, 0]
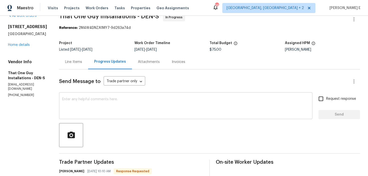
click at [115, 103] on textarea at bounding box center [186, 106] width 248 height 18
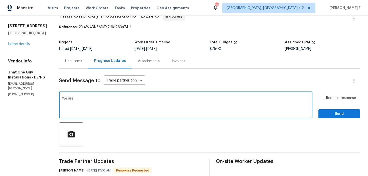
scroll to position [15, 0]
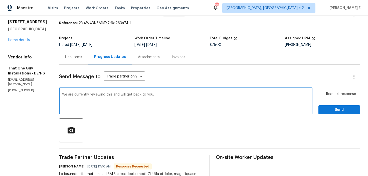
type textarea "We are currently reviewing this and will get back to you."
click at [330, 108] on span "Send" at bounding box center [340, 110] width 34 height 6
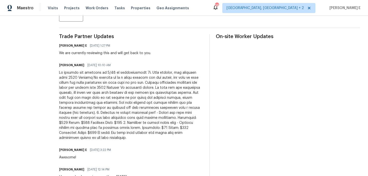
scroll to position [136, 0]
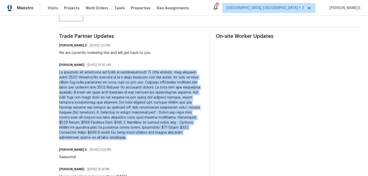
drag, startPoint x: 49, startPoint y: 72, endPoint x: 134, endPoint y: 134, distance: 105.3
copy div "We visited the property on 9/21 at approximately 4p. Upon arrival, the neighbor…"
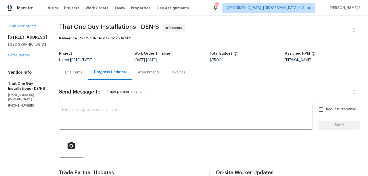
click at [65, 73] on div "Line Items" at bounding box center [73, 72] width 17 height 5
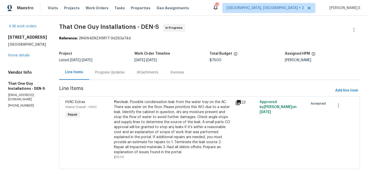
scroll to position [2, 0]
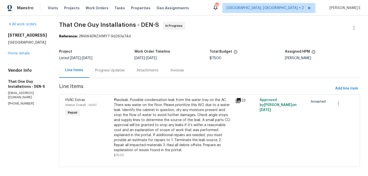
click at [134, 120] on div "#lwoleak. Possible condensation leak from the water tray on the AC. There was w…" at bounding box center [173, 124] width 119 height 55
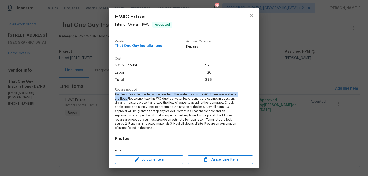
drag, startPoint x: 115, startPoint y: 94, endPoint x: 128, endPoint y: 98, distance: 13.7
click at [128, 98] on span "#lwoleak. Possible condensation leak from the water tray on the AC. There was w…" at bounding box center [177, 111] width 125 height 38
copy span "#lwoleak. Possible condensation leak from the water tray on the AC. There was w…"
click at [283, 70] on div "HVAC Extras Interior Overall - HVAC Accepted Vendor That One Guy Installations …" at bounding box center [184, 88] width 368 height 176
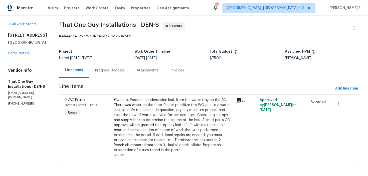
scroll to position [0, 0]
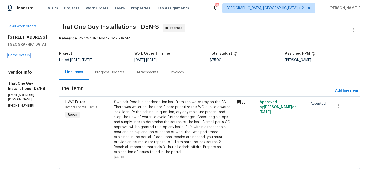
click at [22, 57] on link "Home details" at bounding box center [19, 56] width 22 height 4
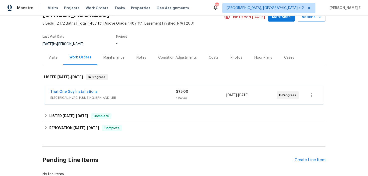
scroll to position [29, 0]
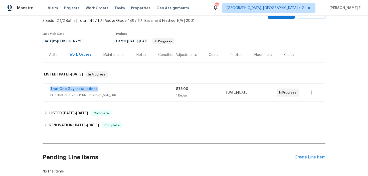
drag, startPoint x: 49, startPoint y: 89, endPoint x: 116, endPoint y: 89, distance: 66.6
click at [116, 89] on div "That One Guy Installations ELECTRICAL, HVAC, PLUMBING, BRN_AND_LRR $75.00 1 Rep…" at bounding box center [184, 92] width 280 height 18
copy link "That One Guy Installations"
click at [86, 89] on link "That One Guy Installations" at bounding box center [73, 89] width 47 height 4
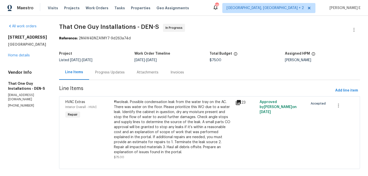
click at [109, 68] on div "Progress Updates" at bounding box center [110, 72] width 42 height 15
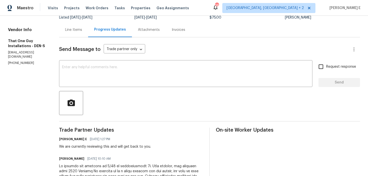
scroll to position [27, 0]
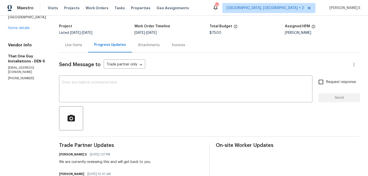
click at [66, 50] on div "Line Items" at bounding box center [73, 45] width 29 height 15
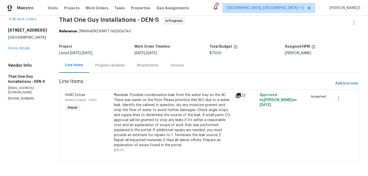
scroll to position [2, 0]
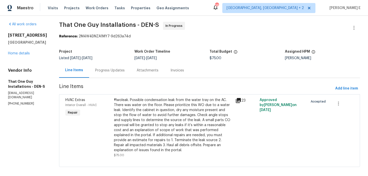
click at [208, 87] on span "Line Items" at bounding box center [196, 88] width 274 height 9
click at [185, 125] on div "#lwoleak. Possible condensation leak from the water tray on the AC. There was w…" at bounding box center [173, 124] width 119 height 55
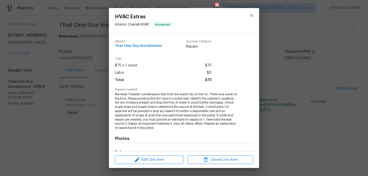
scroll to position [63, 0]
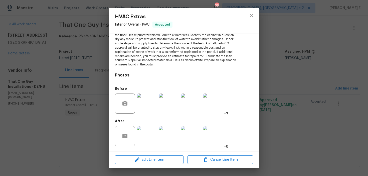
click at [87, 132] on div "HVAC Extras Interior Overall - HVAC Accepted Vendor That One Guy Installations …" at bounding box center [184, 88] width 368 height 176
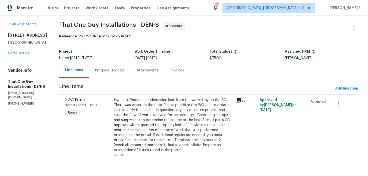
scroll to position [0, 0]
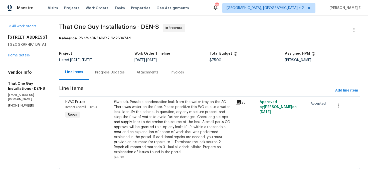
click at [98, 74] on div "Progress Updates" at bounding box center [110, 72] width 30 height 5
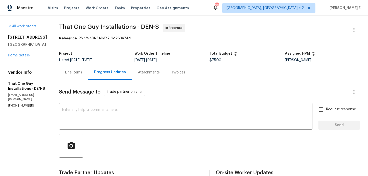
click at [69, 71] on div "Line Items" at bounding box center [73, 72] width 17 height 5
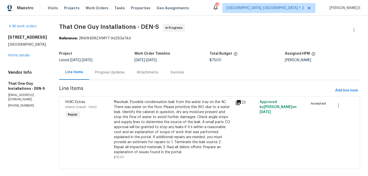
click at [156, 125] on div "#lwoleak. Possible condensation leak from the water tray on the AC. There was w…" at bounding box center [173, 126] width 119 height 55
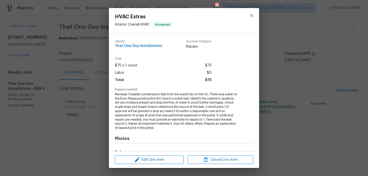
scroll to position [63, 0]
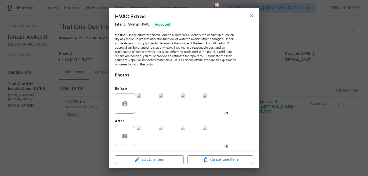
click at [147, 107] on img at bounding box center [147, 103] width 20 height 20
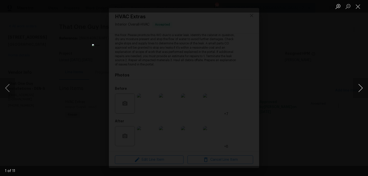
click at [360, 91] on button "Next image" at bounding box center [360, 88] width 15 height 20
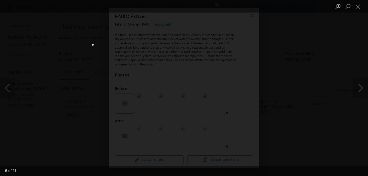
click at [360, 91] on button "Next image" at bounding box center [360, 88] width 15 height 20
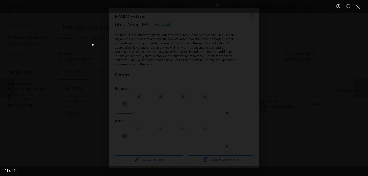
click at [360, 91] on button "Next image" at bounding box center [360, 88] width 15 height 20
click at [311, 46] on div "Lightbox" at bounding box center [184, 88] width 368 height 176
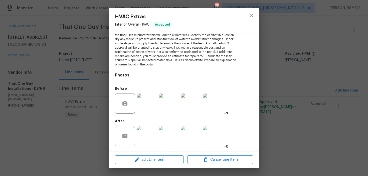
scroll to position [51, 0]
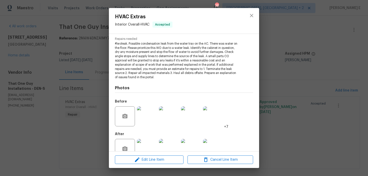
click at [273, 53] on div "HVAC Extras Interior Overall - HVAC Accepted Vendor That One Guy Installations …" at bounding box center [184, 88] width 368 height 176
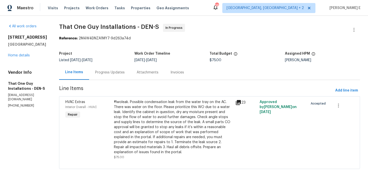
click at [160, 136] on div "#lwoleak. Possible condensation leak from the water tray on the AC. There was w…" at bounding box center [173, 126] width 119 height 55
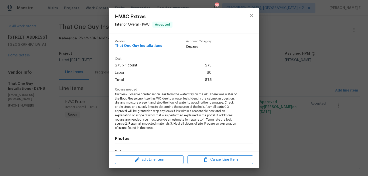
scroll to position [63, 0]
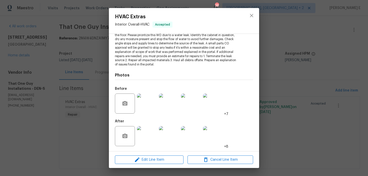
click at [149, 103] on img at bounding box center [147, 103] width 20 height 20
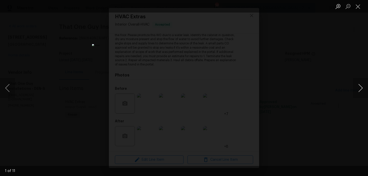
click at [364, 89] on button "Next image" at bounding box center [360, 88] width 15 height 20
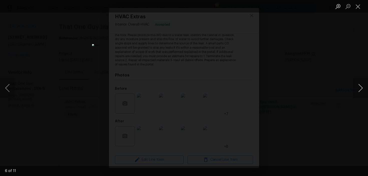
click at [364, 89] on button "Next image" at bounding box center [360, 88] width 15 height 20
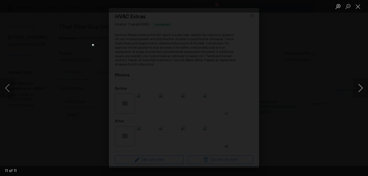
click at [364, 89] on button "Next image" at bounding box center [360, 88] width 15 height 20
click at [334, 64] on div "Lightbox" at bounding box center [184, 88] width 368 height 176
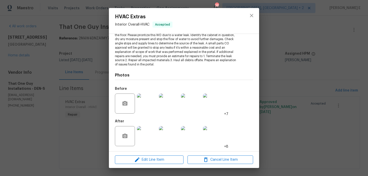
click at [153, 129] on img at bounding box center [147, 136] width 20 height 20
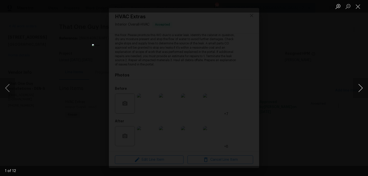
click at [361, 85] on button "Next image" at bounding box center [360, 88] width 15 height 20
click at [361, 84] on button "Next image" at bounding box center [360, 88] width 15 height 20
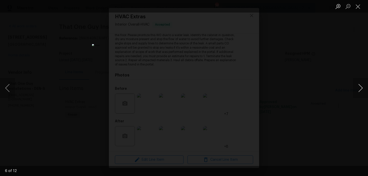
click at [361, 84] on button "Next image" at bounding box center [360, 88] width 15 height 20
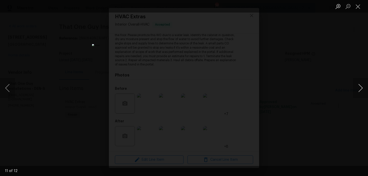
click at [361, 84] on button "Next image" at bounding box center [360, 88] width 15 height 20
click at [361, 83] on button "Next image" at bounding box center [360, 88] width 15 height 20
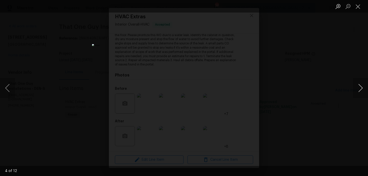
click at [361, 83] on button "Next image" at bounding box center [360, 88] width 15 height 20
click at [355, 89] on button "Next image" at bounding box center [360, 88] width 15 height 20
click at [361, 90] on button "Next image" at bounding box center [360, 88] width 15 height 20
click at [355, 93] on button "Next image" at bounding box center [360, 88] width 15 height 20
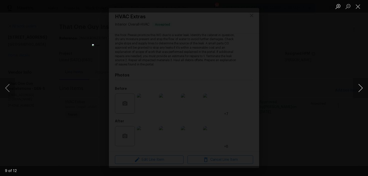
click at [359, 91] on button "Next image" at bounding box center [360, 88] width 15 height 20
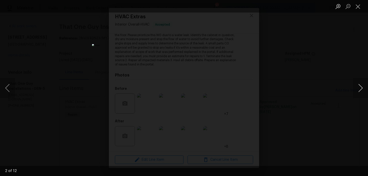
click at [359, 91] on button "Next image" at bounding box center [360, 88] width 15 height 20
click at [287, 76] on div "Lightbox" at bounding box center [184, 88] width 368 height 176
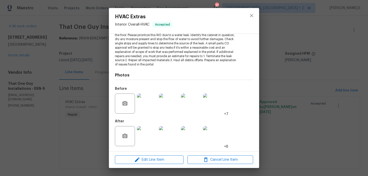
click at [152, 108] on img at bounding box center [147, 103] width 20 height 20
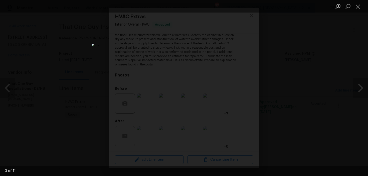
click at [361, 91] on button "Next image" at bounding box center [360, 88] width 15 height 20
click at [358, 89] on button "Next image" at bounding box center [360, 88] width 15 height 20
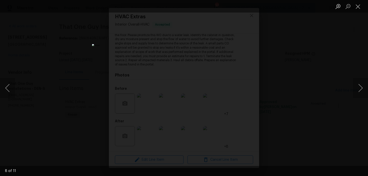
click at [322, 50] on div "Lightbox" at bounding box center [184, 88] width 368 height 176
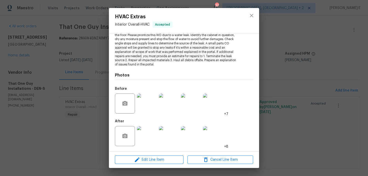
click at [280, 56] on div "HVAC Extras Interior Overall - HVAC Accepted Vendor That One Guy Installations …" at bounding box center [184, 88] width 368 height 176
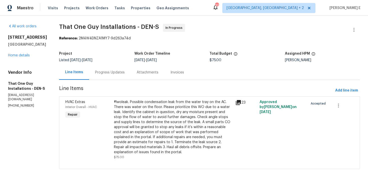
click at [110, 77] on div "Progress Updates" at bounding box center [110, 72] width 42 height 15
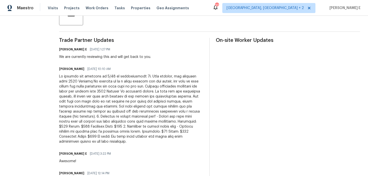
scroll to position [133, 0]
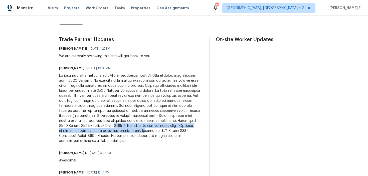
drag, startPoint x: 171, startPoint y: 121, endPoint x: 181, endPoint y: 125, distance: 11.2
click at [181, 125] on div at bounding box center [131, 108] width 144 height 70
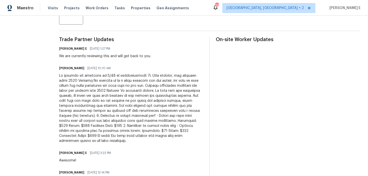
click at [168, 120] on div at bounding box center [131, 108] width 144 height 70
drag, startPoint x: 172, startPoint y: 121, endPoint x: 182, endPoint y: 121, distance: 9.5
click at [182, 121] on div at bounding box center [131, 108] width 144 height 70
drag, startPoint x: 114, startPoint y: 132, endPoint x: 107, endPoint y: 132, distance: 6.5
click at [107, 132] on div at bounding box center [131, 108] width 144 height 70
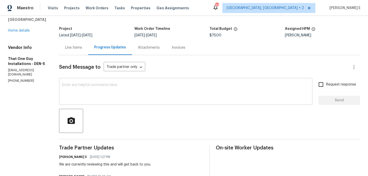
scroll to position [25, 0]
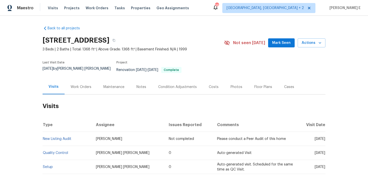
click at [78, 79] on div "Work Orders" at bounding box center [81, 86] width 33 height 15
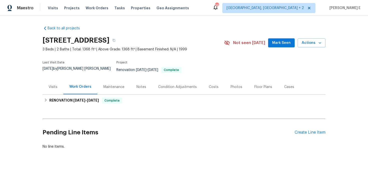
scroll to position [4, 0]
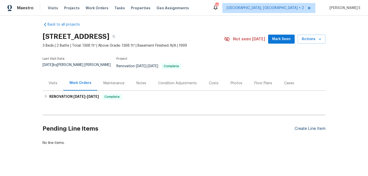
click at [304, 126] on div "Create Line Item" at bounding box center [310, 128] width 31 height 5
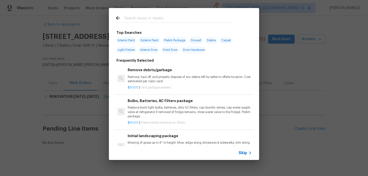
click at [240, 151] on span "Skip" at bounding box center [243, 152] width 9 height 5
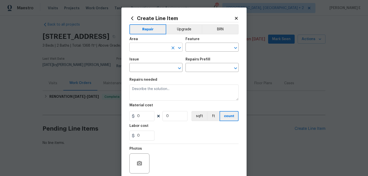
click at [150, 49] on input "text" at bounding box center [149, 48] width 39 height 8
type input "Bathroom"
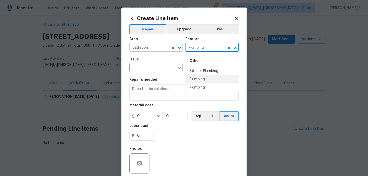
type input "Plumbing"
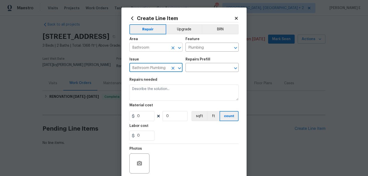
type input "Bathroom Plumbing"
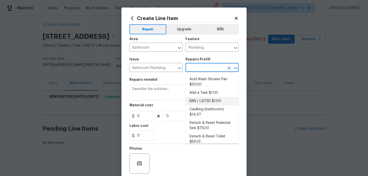
click at [201, 97] on li "BRN / LISTED $1.00" at bounding box center [212, 101] width 53 height 8
type input "BRN / LISTED $1.00"
type textarea "Provide additional detail"
type input "1"
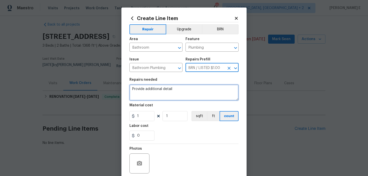
click at [186, 93] on textarea "Provide additional detail" at bounding box center [184, 92] width 109 height 16
paste textarea "#lwoleak Feedback received that water is leaking from the master bathroom sink …"
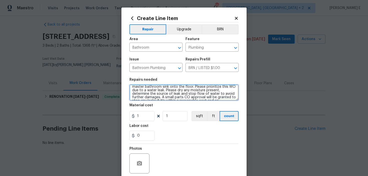
scroll to position [0, 0]
type textarea "#lwoleak Feedback received that water is leaking from the master bathroom sink …"
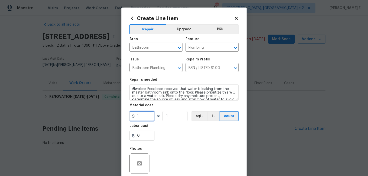
drag, startPoint x: 141, startPoint y: 113, endPoint x: 127, endPoint y: 113, distance: 13.5
click at [127, 113] on div "Create Line Item Repair Upgrade BRN Area Bathroom ​ Feature Plumbing ​ Issue Ba…" at bounding box center [184, 108] width 125 height 201
type input "75"
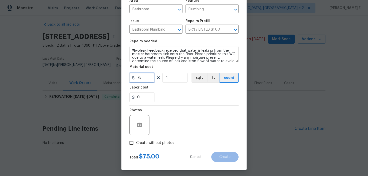
scroll to position [40, 0]
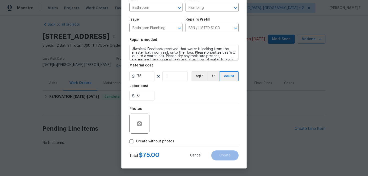
click at [141, 143] on span "Create without photos" at bounding box center [155, 141] width 38 height 5
click at [136, 143] on input "Create without photos" at bounding box center [132, 142] width 10 height 10
checkbox input "true"
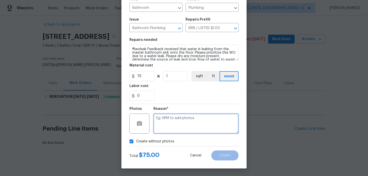
click at [188, 118] on textarea at bounding box center [196, 124] width 85 height 20
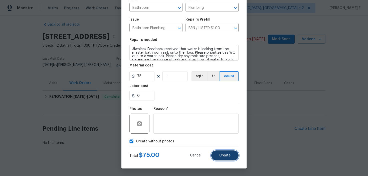
click at [234, 157] on button "Create" at bounding box center [224, 155] width 27 height 10
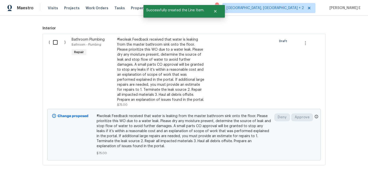
scroll to position [121, 0]
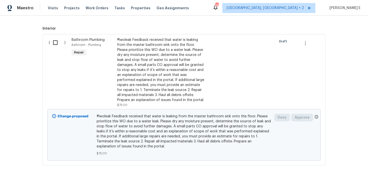
click at [57, 39] on input "checkbox" at bounding box center [57, 42] width 14 height 11
checkbox input "true"
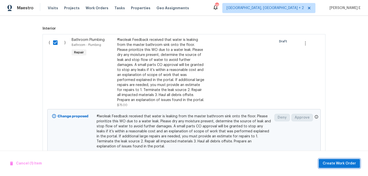
click at [328, 162] on span "Create Work Order" at bounding box center [339, 163] width 33 height 6
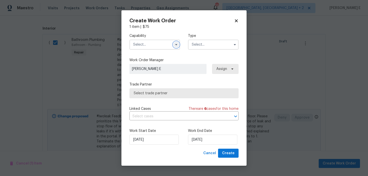
click at [176, 46] on icon "button" at bounding box center [176, 45] width 4 height 4
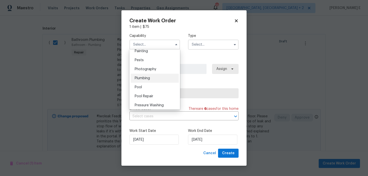
scroll to position [425, 0]
click at [165, 78] on div "Plumbing" at bounding box center [155, 77] width 48 height 9
type input "Plumbing"
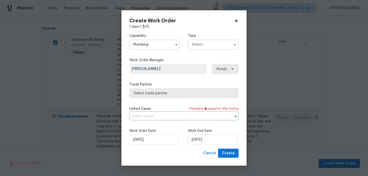
click at [214, 38] on div "Type" at bounding box center [213, 41] width 51 height 16
click at [205, 45] on input "text" at bounding box center [213, 45] width 51 height 10
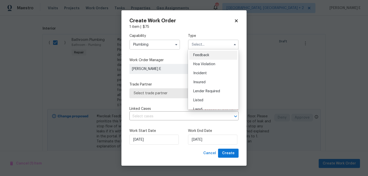
click at [205, 57] on div "Feedback" at bounding box center [213, 55] width 48 height 9
type input "Feedback"
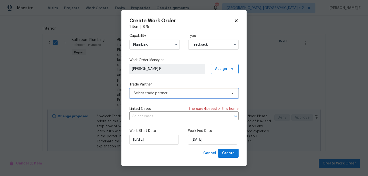
click at [164, 91] on span "Select trade partner" at bounding box center [180, 93] width 93 height 5
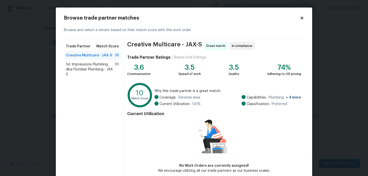
click at [106, 65] on span "1st Impressions Plumbing dba Floridian Plumbing - JAX-S" at bounding box center [90, 69] width 49 height 15
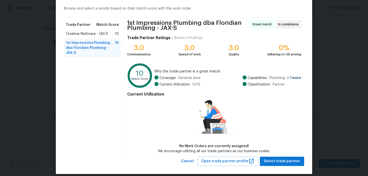
scroll to position [27, 0]
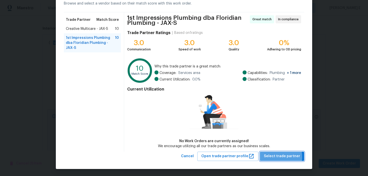
click at [271, 156] on span "Select trade partner" at bounding box center [282, 156] width 36 height 6
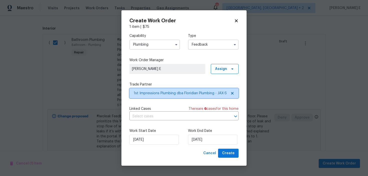
scroll to position [0, 0]
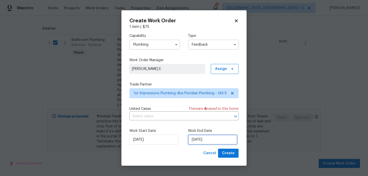
click at [205, 140] on input "22/09/2025" at bounding box center [212, 140] width 49 height 10
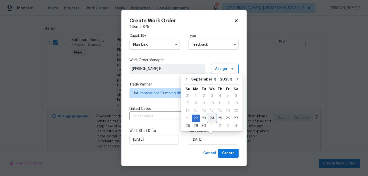
click at [210, 118] on div "24" at bounding box center [212, 118] width 8 height 7
type input "24/09/2025"
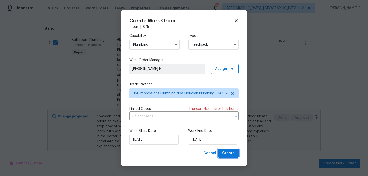
click at [223, 151] on button "Create" at bounding box center [228, 153] width 21 height 9
checkbox input "false"
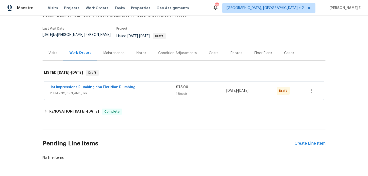
scroll to position [39, 0]
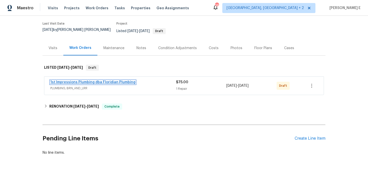
click at [111, 80] on link "1st Impressions Plumbing dba Floridian Plumbing" at bounding box center [92, 82] width 85 height 4
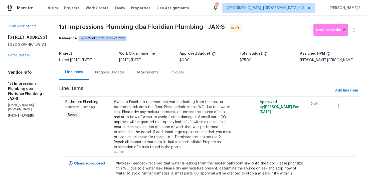
drag, startPoint x: 71, startPoint y: 39, endPoint x: 122, endPoint y: 39, distance: 51.4
click at [122, 39] on div "Reference: 36K1EWME112ZH-e922e2cc0" at bounding box center [209, 38] width 301 height 5
copy div "36K1EWME112ZH-e922e2cc0"
click at [104, 75] on div "Progress Updates" at bounding box center [110, 72] width 30 height 5
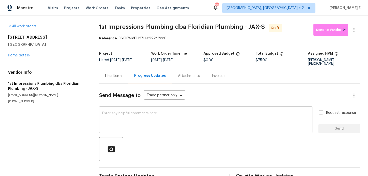
click at [100, 117] on div "x ​" at bounding box center [205, 120] width 213 height 26
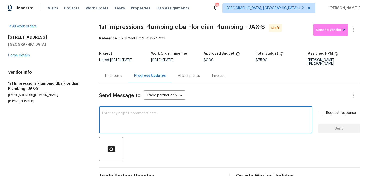
paste textarea "Hi this is [PERSON_NAME] with Opendoor. I’m confirming you received the WO for …"
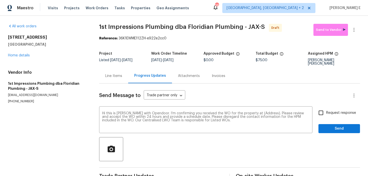
drag, startPoint x: 12, startPoint y: 37, endPoint x: 62, endPoint y: 45, distance: 51.3
click at [62, 45] on div "All work orders [STREET_ADDRESS] Home details Vendor Info 1st Impressions Plumb…" at bounding box center [184, 103] width 368 height 174
copy div "[STREET_ADDRESS]"
click at [259, 111] on textarea "Hi this is [PERSON_NAME] with Opendoor. I’m confirming you received the WO for …" at bounding box center [205, 120] width 207 height 18
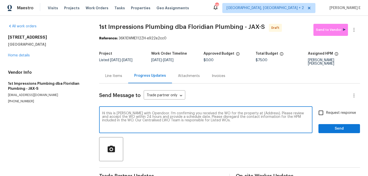
click at [259, 111] on textarea "Hi this is [PERSON_NAME] with Opendoor. I’m confirming you received the WO for …" at bounding box center [205, 120] width 207 height 18
paste textarea "[STREET_ADDRESS]"
type textarea "Hi this is [PERSON_NAME] with Opendoor. I’m confirming you received the WO for …"
click at [330, 112] on span "Request response" at bounding box center [341, 112] width 30 height 5
click at [326, 112] on input "Request response" at bounding box center [321, 112] width 11 height 11
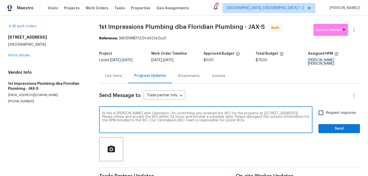
checkbox input "true"
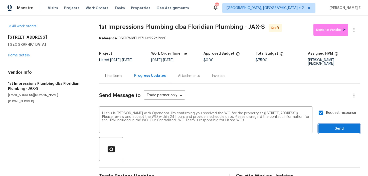
click at [327, 126] on span "Send" at bounding box center [340, 129] width 34 height 6
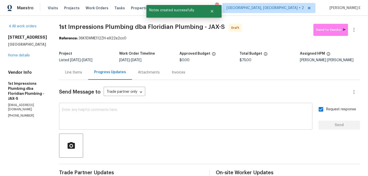
click at [150, 112] on textarea at bounding box center [186, 117] width 248 height 18
paste textarea "Attention All Work Orders must include before-photos (both close-up and wide-an…"
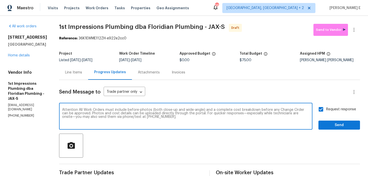
type textarea "Attention All Work Orders must include before-photos (both close-up and wide-an…"
click at [327, 124] on span "Send" at bounding box center [340, 125] width 34 height 6
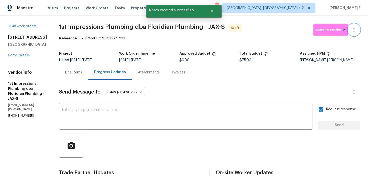
click at [356, 30] on icon "button" at bounding box center [354, 30] width 6 height 6
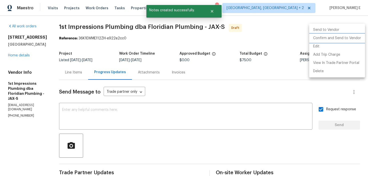
click at [335, 38] on li "Confirm and Send to Vendor" at bounding box center [337, 38] width 56 height 8
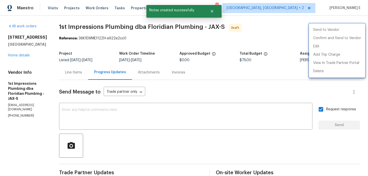
click at [205, 61] on div at bounding box center [184, 88] width 368 height 176
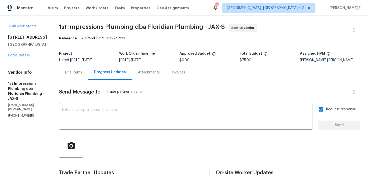
click at [68, 32] on span "1st Impressions Plumbing dba Floridian Plumbing - JAX-S Sent to vendor" at bounding box center [203, 30] width 289 height 12
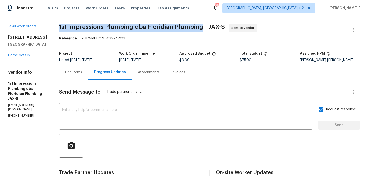
drag, startPoint x: 57, startPoint y: 29, endPoint x: 196, endPoint y: 27, distance: 139.1
click at [196, 27] on span "1st Impressions Plumbing dba Floridian Plumbing - JAX-S" at bounding box center [142, 27] width 166 height 6
copy span "1st Impressions Plumbing dba Floridian Plumbing"
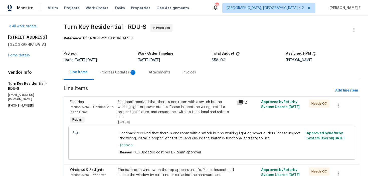
click at [125, 77] on div "Progress Updates 1" at bounding box center [118, 72] width 49 height 15
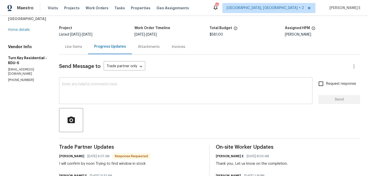
scroll to position [25, 0]
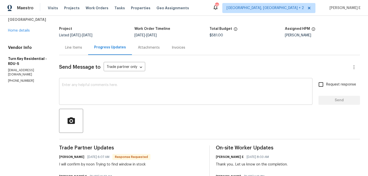
click at [137, 89] on textarea at bounding box center [186, 92] width 248 height 18
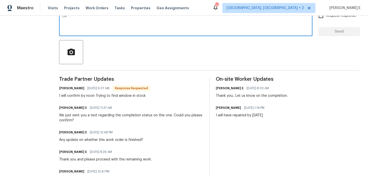
scroll to position [92, 0]
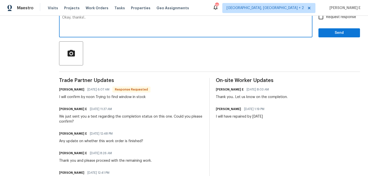
type textarea "Okay, thanks!.."
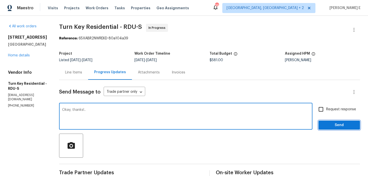
click at [334, 126] on span "Send" at bounding box center [340, 125] width 34 height 6
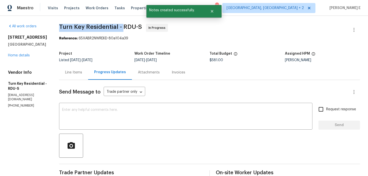
drag, startPoint x: 71, startPoint y: 27, endPoint x: 136, endPoint y: 27, distance: 64.4
click at [136, 27] on span "Turn Key Residential - RDU-S" at bounding box center [100, 27] width 83 height 6
copy span "Turn Key Residential -"
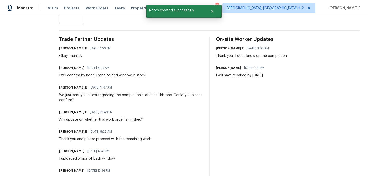
scroll to position [141, 0]
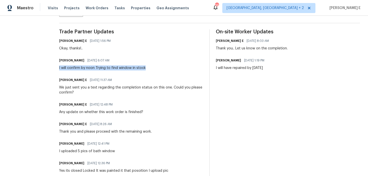
drag, startPoint x: 69, startPoint y: 70, endPoint x: 170, endPoint y: 70, distance: 101.7
copy div "I will confirm by noon Trying to find window in stock"
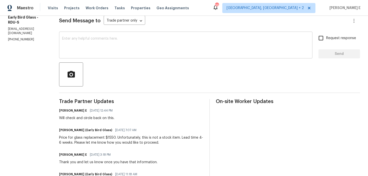
scroll to position [56, 0]
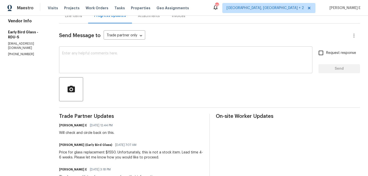
click at [226, 67] on textarea at bounding box center [186, 61] width 248 height 18
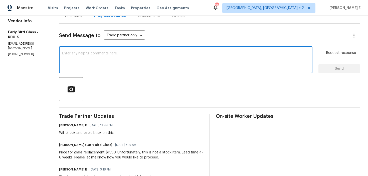
paste textarea "Our Budget Review team has decided not to move forward with this issue at this …"
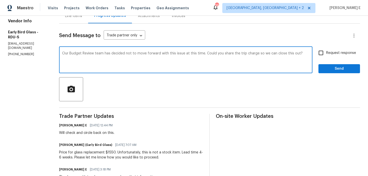
type textarea "Our Budget Review team has decided not to move forward with this issue at this …"
click at [333, 52] on span "Request response" at bounding box center [341, 52] width 30 height 5
click at [326, 52] on input "Request response" at bounding box center [321, 53] width 11 height 11
checkbox input "true"
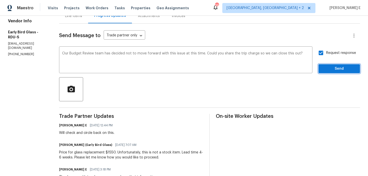
click at [333, 73] on button "Send" at bounding box center [340, 68] width 42 height 9
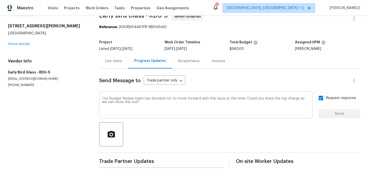
scroll to position [0, 0]
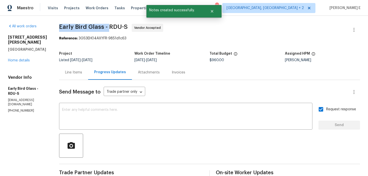
drag, startPoint x: 57, startPoint y: 29, endPoint x: 107, endPoint y: 31, distance: 49.9
click at [107, 31] on span "Early Bird Glass - RDU-S Vendor Accepted" at bounding box center [203, 30] width 289 height 12
copy span "Early Bird Glass -"
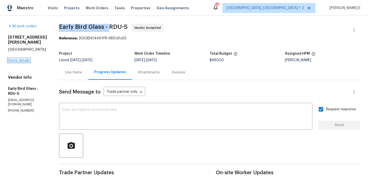
click at [28, 59] on link "Home details" at bounding box center [19, 61] width 22 height 4
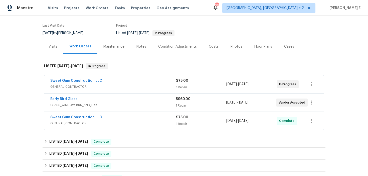
scroll to position [38, 0]
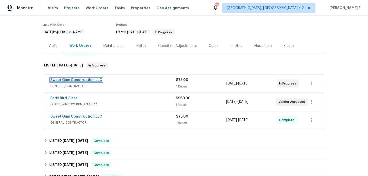
click at [79, 80] on link "Sweet Gum Construction LLC" at bounding box center [76, 80] width 52 height 4
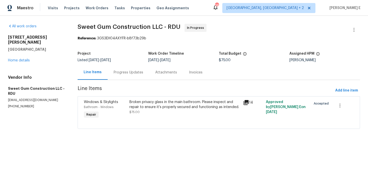
click at [188, 116] on div "Broken privacy glass in the main bathroom. Please inspect and repair to ensure …" at bounding box center [185, 109] width 114 height 23
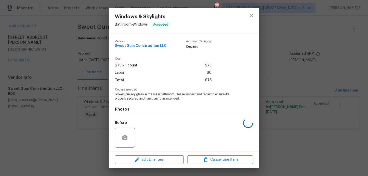
scroll to position [34, 0]
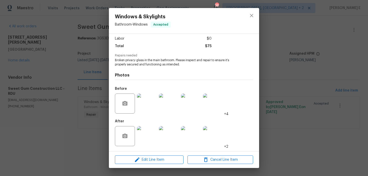
click at [149, 165] on div "Edit Line Item Cancel Line Item" at bounding box center [184, 159] width 150 height 17
click at [151, 161] on span "Edit Line Item" at bounding box center [150, 160] width 66 height 6
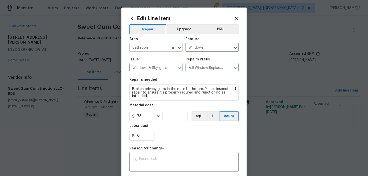
click at [158, 49] on input "Bathroom" at bounding box center [149, 48] width 39 height 8
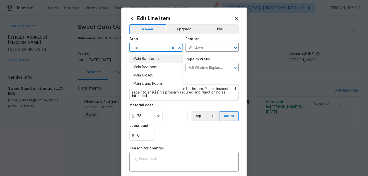
click at [155, 60] on li "Main Bathroom" at bounding box center [156, 59] width 53 height 8
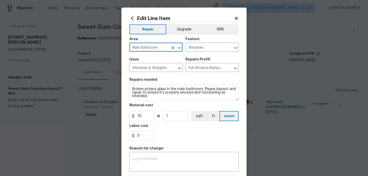
type input "Main Bathroom"
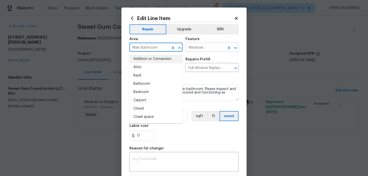
click at [208, 50] on input "Windows" at bounding box center [205, 48] width 39 height 8
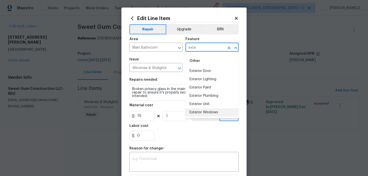
click at [203, 110] on li "Exterior Windows" at bounding box center [212, 112] width 53 height 8
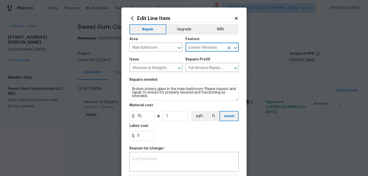
type input "Exterior Windows"
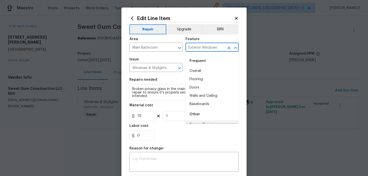
scroll to position [5, 0]
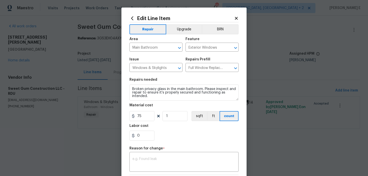
click at [179, 82] on div "Repairs needed" at bounding box center [184, 81] width 109 height 7
click at [202, 66] on input "Full Window Replacement (2-0x3-0) $425.00" at bounding box center [205, 68] width 39 height 8
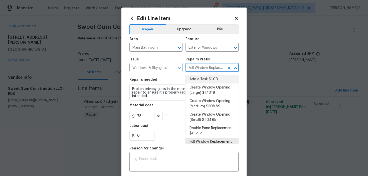
click at [199, 78] on li "Add a Task $1.00" at bounding box center [212, 79] width 53 height 8
type input "Add a Task $1.00"
type textarea "HPM to detail"
type input "1"
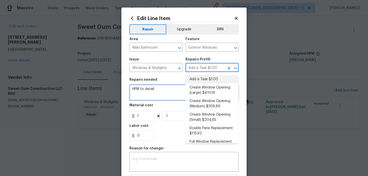
click at [152, 97] on textarea "HPM to detail" at bounding box center [184, 92] width 109 height 16
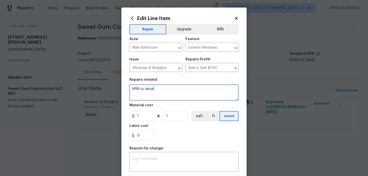
click at [152, 97] on textarea "HPM to detail" at bounding box center [184, 92] width 109 height 16
paste textarea "Replace glass block window in the main bathroom with Lowes window https://www.l…"
type textarea "Replace glass block window in the main bathroom with Lowes window https://www.l…"
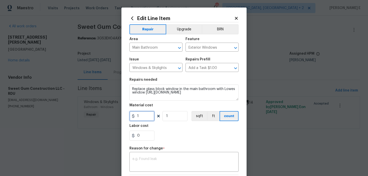
click at [141, 113] on input "1" at bounding box center [142, 116] width 25 height 10
type input "1400"
click at [150, 160] on textarea at bounding box center [184, 162] width 103 height 11
paste textarea "(KE) Updated cost per BR team approval."
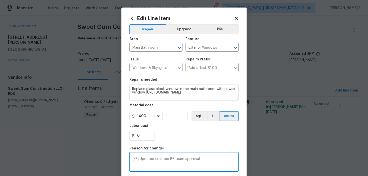
scroll to position [76, 0]
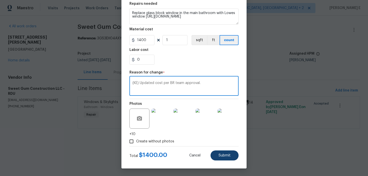
type textarea "(KE) Updated cost per BR team approval."
click at [220, 158] on button "Submit" at bounding box center [225, 155] width 28 height 10
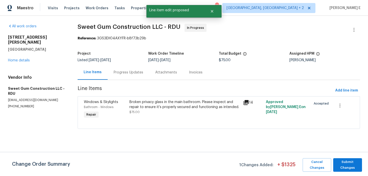
scroll to position [0, 0]
click at [339, 160] on span "Submit Changes" at bounding box center [348, 165] width 24 height 12
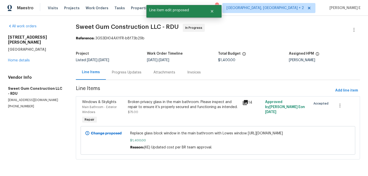
scroll to position [3, 0]
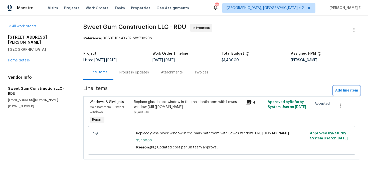
click at [338, 86] on button "Add line item" at bounding box center [346, 90] width 27 height 9
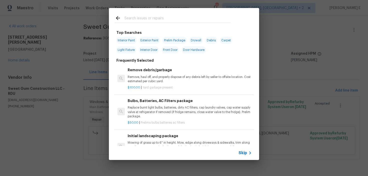
click at [245, 152] on span "Skip" at bounding box center [243, 152] width 9 height 5
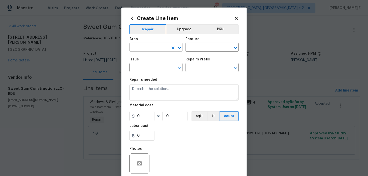
click at [146, 49] on input "text" at bounding box center [149, 48] width 39 height 8
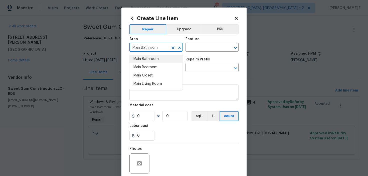
type input "Main Bathroom"
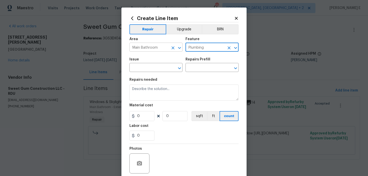
type input "Plumbing"
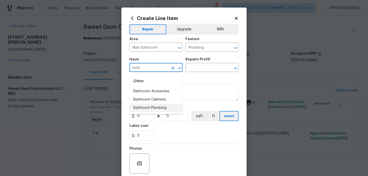
click at [163, 106] on li "Bathroom Plumbing" at bounding box center [156, 108] width 53 height 8
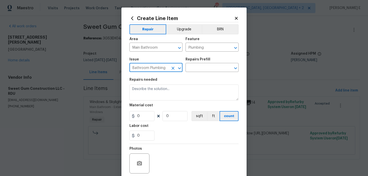
type input "Bathroom Plumbing"
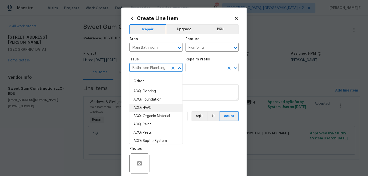
click at [198, 67] on input "text" at bounding box center [205, 68] width 39 height 8
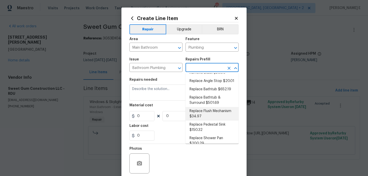
scroll to position [154, 0]
click at [200, 116] on li "Replace Flush Mechanism $34.97" at bounding box center [212, 113] width 53 height 14
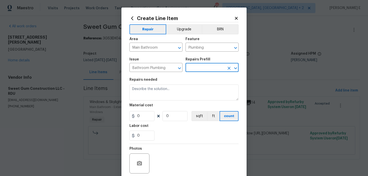
type input "Replace Flush Mechanism $34.97"
type textarea "Remove and replace the toilet flush mechanism with new. Ensure that there are n…"
type input "34.97"
type input "1"
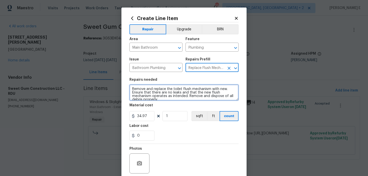
click at [178, 95] on textarea "Remove and replace the toilet flush mechanism with new. Ensure that there are n…" at bounding box center [184, 92] width 109 height 16
paste textarea "#lwoleak"
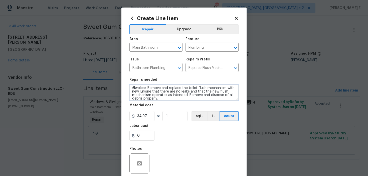
type textarea "#lwoleak Remove and replace the toilet flush mechanism with new. Ensure that th…"
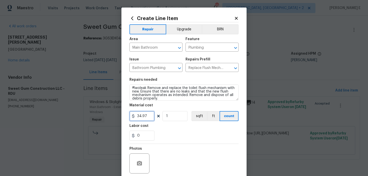
click at [142, 119] on input "34.97" at bounding box center [142, 116] width 25 height 10
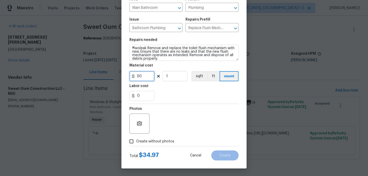
type input "50"
click at [138, 141] on span "Create without photos" at bounding box center [155, 141] width 38 height 5
click at [136, 141] on input "Create without photos" at bounding box center [132, 142] width 10 height 10
checkbox input "true"
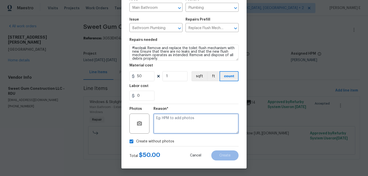
click at [177, 132] on textarea at bounding box center [196, 124] width 85 height 20
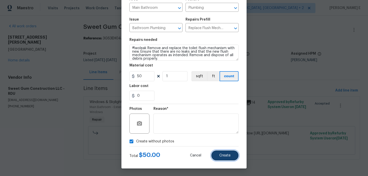
click at [227, 154] on span "Create" at bounding box center [224, 156] width 11 height 4
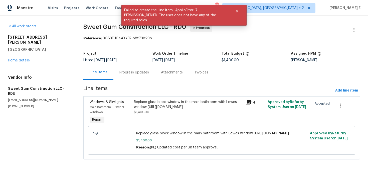
scroll to position [0, 0]
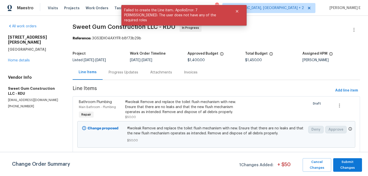
click at [333, 168] on div "Cancel Changes Submit Changes" at bounding box center [331, 165] width 61 height 14
click at [345, 164] on span "Submit Changes" at bounding box center [348, 165] width 24 height 12
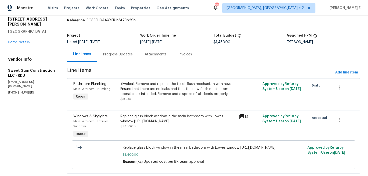
scroll to position [35, 0]
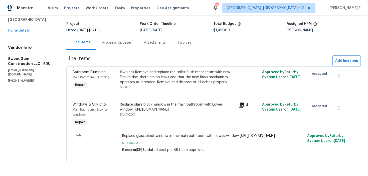
click at [339, 58] on span "Add line item" at bounding box center [347, 61] width 23 height 6
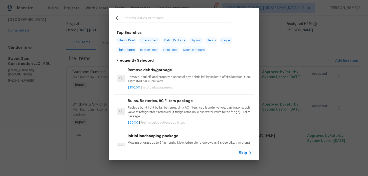
click at [247, 152] on span "Skip" at bounding box center [243, 152] width 9 height 5
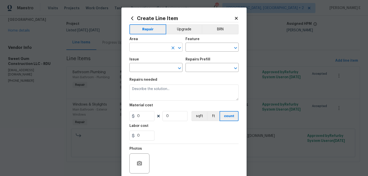
click at [138, 49] on input "text" at bounding box center [149, 48] width 39 height 8
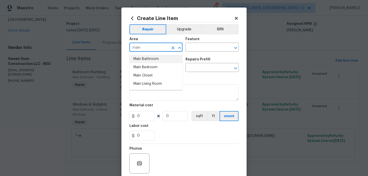
click at [149, 59] on li "Main Bathroom" at bounding box center [156, 59] width 53 height 8
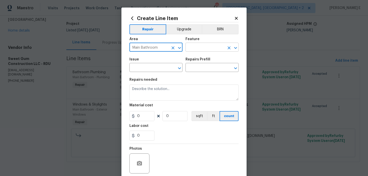
type input "Main Bathroom"
click at [200, 48] on input "text" at bounding box center [205, 48] width 39 height 8
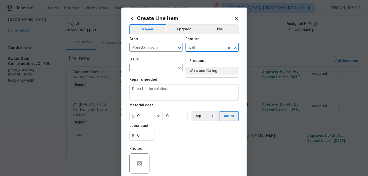
click at [222, 74] on li "Walls and Ceiling" at bounding box center [212, 71] width 53 height 8
type input "Walls and Ceiling"
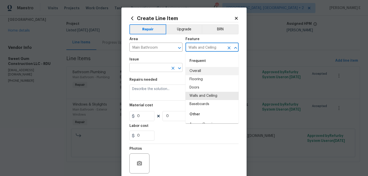
click at [145, 66] on input "text" at bounding box center [149, 68] width 39 height 8
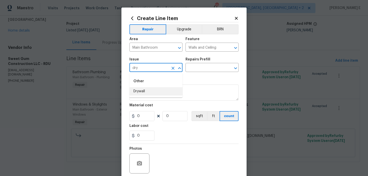
click at [144, 92] on li "Drywall" at bounding box center [156, 91] width 53 height 8
type input "Drywall"
click at [195, 71] on input "text" at bounding box center [205, 68] width 39 height 8
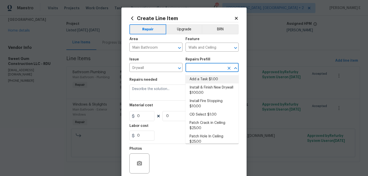
click at [192, 77] on li "Add a Task $1.00" at bounding box center [212, 79] width 53 height 8
type input "Add a Task $1.00"
type textarea "HPM to detail"
type input "1"
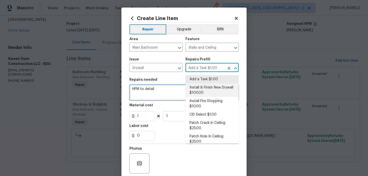
click at [154, 93] on textarea "HPM to detail" at bounding box center [184, 92] width 109 height 16
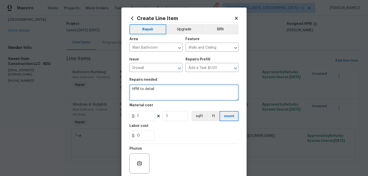
click at [154, 93] on textarea "HPM to detail" at bounding box center [184, 92] width 109 height 16
paste textarea "#lwoleak Repair ceiling due to a roof boot"
type textarea "#lwoleak Repair ceiling due to a roof boot"
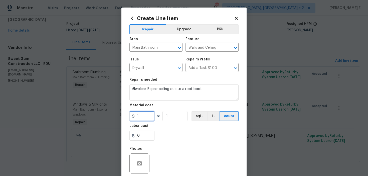
drag, startPoint x: 141, startPoint y: 116, endPoint x: 117, endPoint y: 116, distance: 23.8
click at [118, 116] on div "Create Line Item Repair Upgrade BRN Area Main Bathroom ​ Feature Walls and Ceil…" at bounding box center [184, 88] width 368 height 176
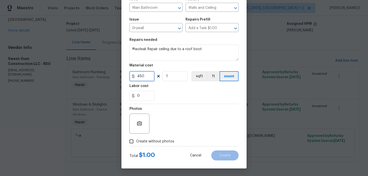
type input "450"
click at [140, 140] on span "Create without photos" at bounding box center [155, 141] width 38 height 5
click at [136, 140] on input "Create without photos" at bounding box center [132, 142] width 10 height 10
checkbox input "true"
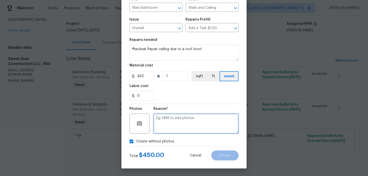
click at [169, 132] on textarea at bounding box center [196, 124] width 85 height 20
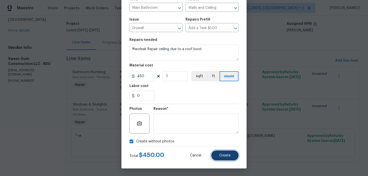
click at [225, 152] on button "Create" at bounding box center [224, 155] width 27 height 10
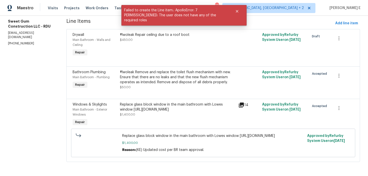
scroll to position [0, 0]
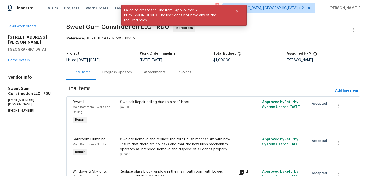
click at [115, 67] on div "Progress Updates" at bounding box center [117, 72] width 42 height 15
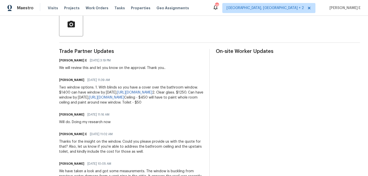
scroll to position [125, 0]
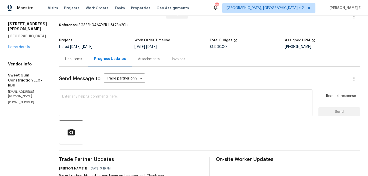
click at [149, 104] on textarea at bounding box center [186, 104] width 248 height 18
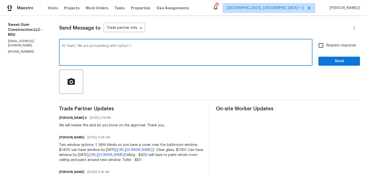
scroll to position [87, 0]
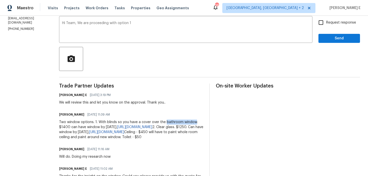
drag, startPoint x: 176, startPoint y: 122, endPoint x: 205, endPoint y: 122, distance: 29.8
click at [203, 122] on div "Two window options. 1. With blinds so you have a cover over the bathroom window…" at bounding box center [131, 130] width 144 height 20
copy div "bathroom window"
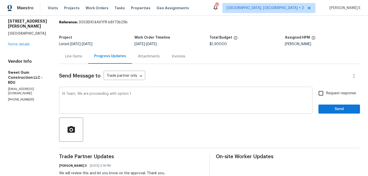
scroll to position [15, 0]
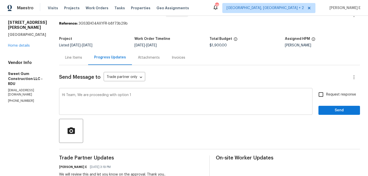
click at [173, 90] on div "Hi Team, We are proceeding with option 1 x ​" at bounding box center [186, 102] width 254 height 26
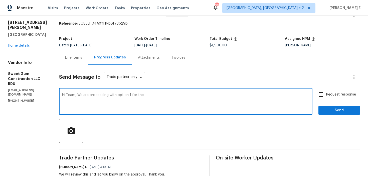
paste textarea "bathroom window"
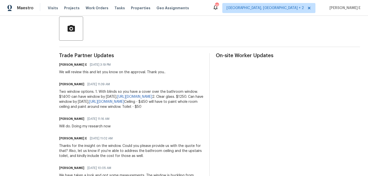
scroll to position [116, 0]
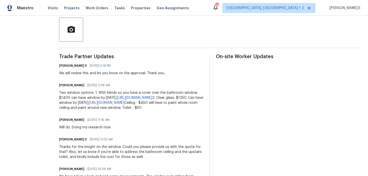
drag, startPoint x: 94, startPoint y: 123, endPoint x: 194, endPoint y: 122, distance: 99.7
click at [193, 110] on div "Two window options. 1. With blinds so you have a cover over the bathroom window…" at bounding box center [131, 100] width 144 height 20
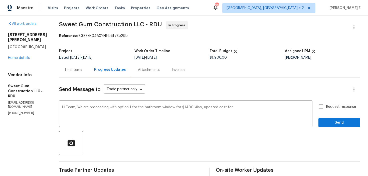
scroll to position [3, 0]
click at [246, 106] on textarea "Hi Team, We are proceeding with option 1 for the bathroom window for $1400. Als…" at bounding box center [186, 114] width 248 height 18
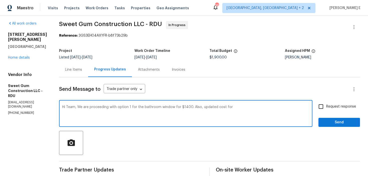
scroll to position [9, 0]
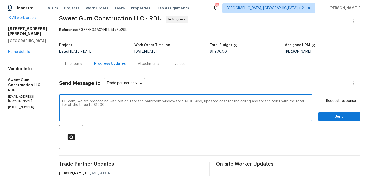
drag, startPoint x: 88, startPoint y: 102, endPoint x: 101, endPoint y: 136, distance: 36.8
click at [93, 110] on textarea "Hi Team, We are proceeding with option 1 for the bathroom window for $1400. Als…" at bounding box center [186, 108] width 248 height 18
paste textarea "moving forward with Option 1 for the bathroom window at $1,400. Please also not…"
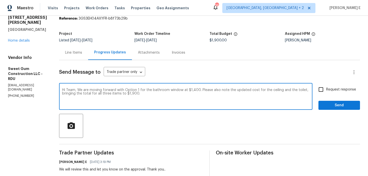
scroll to position [26, 0]
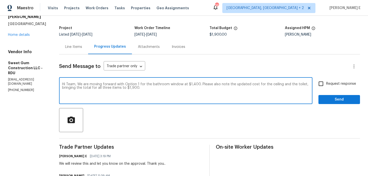
type textarea "Hi Team, We are moving forward with Option 1 for the bathroom window at $1,400.…"
click at [323, 83] on input "Request response" at bounding box center [321, 83] width 11 height 11
checkbox input "true"
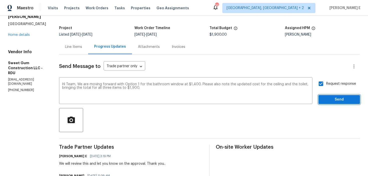
click at [329, 96] on span "Send" at bounding box center [340, 99] width 34 height 6
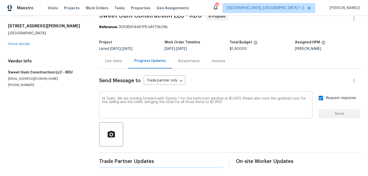
scroll to position [0, 0]
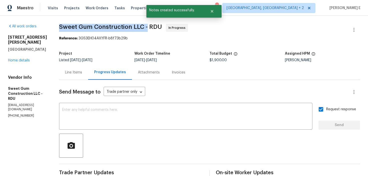
drag, startPoint x: 70, startPoint y: 28, endPoint x: 158, endPoint y: 30, distance: 88.5
copy span "Sweet Gum Construction LLC -"
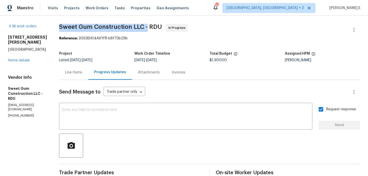
click at [82, 72] on div "Line Items" at bounding box center [73, 72] width 17 height 5
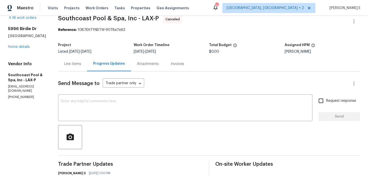
scroll to position [9, 0]
click at [16, 45] on link "Home details" at bounding box center [19, 47] width 22 height 4
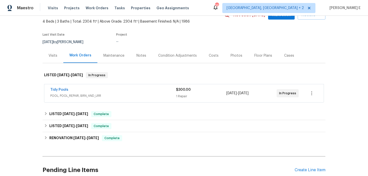
scroll to position [38, 0]
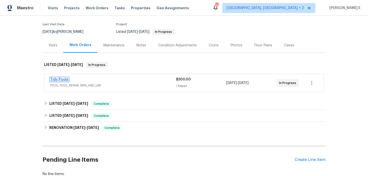
click at [63, 81] on link "Tidy Pools" at bounding box center [59, 80] width 18 height 4
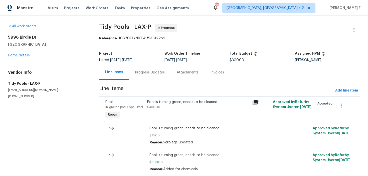
click at [150, 74] on div "Progress Updates" at bounding box center [150, 72] width 30 height 5
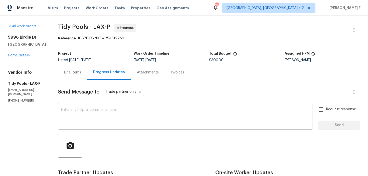
click at [165, 121] on textarea at bounding box center [185, 117] width 249 height 18
paste textarea "Can you confirm if this is getting done [DATE] as scheduled?"
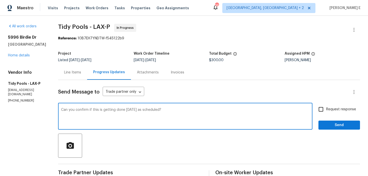
type textarea "Can you confirm if this is getting done [DATE] as scheduled?"
click at [339, 110] on span "Request response" at bounding box center [341, 109] width 30 height 5
click at [326, 110] on input "Request response" at bounding box center [321, 109] width 11 height 11
checkbox input "true"
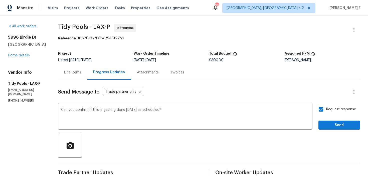
click at [339, 127] on span "Send" at bounding box center [340, 125] width 34 height 6
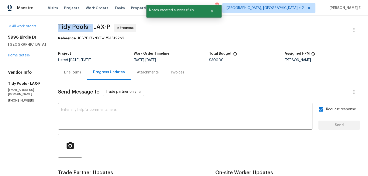
drag, startPoint x: 54, startPoint y: 26, endPoint x: 87, endPoint y: 27, distance: 33.1
click at [87, 27] on span "Tidy Pools - LAX-P" at bounding box center [84, 27] width 52 height 6
copy span "Tidy Pools -"
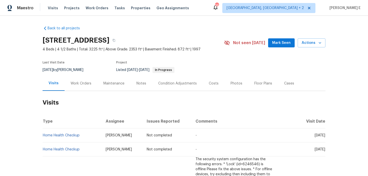
scroll to position [19, 0]
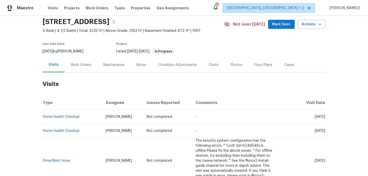
click at [73, 64] on div "Work Orders" at bounding box center [81, 64] width 21 height 5
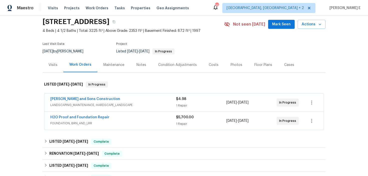
scroll to position [24, 0]
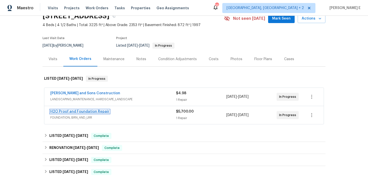
click at [82, 111] on link "H2O Proof and Foundation Repair" at bounding box center [79, 112] width 59 height 4
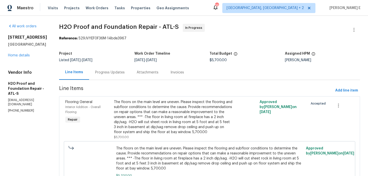
click at [102, 71] on div "Progress Updates" at bounding box center [110, 72] width 30 height 5
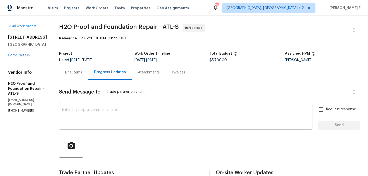
click at [108, 117] on textarea at bounding box center [186, 117] width 248 height 18
paste textarea "Quick check—are we still on track with this work order [DATE]?"
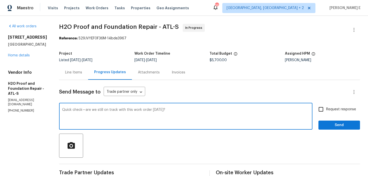
scroll to position [12, 0]
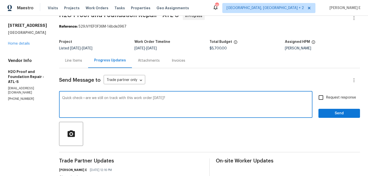
type textarea "Quick check—are we still on track with this work order today?"
click at [339, 97] on span "Request response" at bounding box center [341, 97] width 30 height 5
click at [326, 97] on input "Request response" at bounding box center [321, 97] width 11 height 11
checkbox input "true"
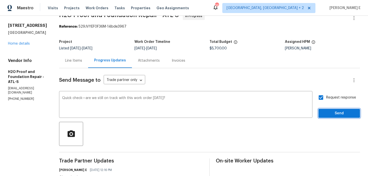
click at [330, 115] on span "Send" at bounding box center [340, 113] width 34 height 6
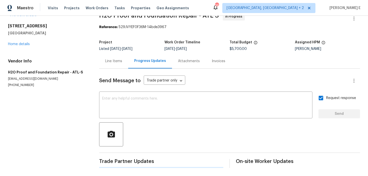
scroll to position [0, 0]
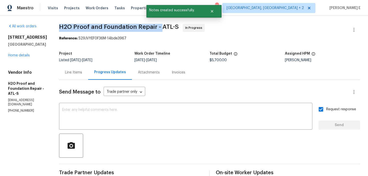
drag, startPoint x: 58, startPoint y: 28, endPoint x: 158, endPoint y: 27, distance: 100.7
click at [158, 27] on span "H2O Proof and Foundation Repair - ATL-S" at bounding box center [119, 27] width 120 height 6
copy span "H2O Proof and Foundation Repair -"
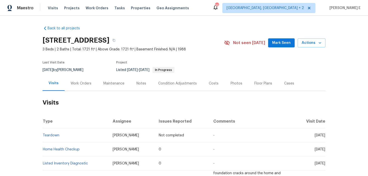
click at [78, 87] on div "Work Orders" at bounding box center [81, 83] width 33 height 15
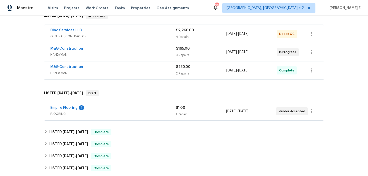
scroll to position [79, 0]
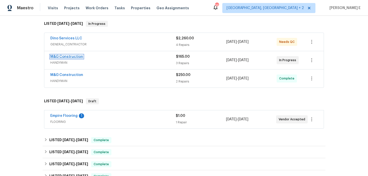
click at [75, 57] on link "M&G Construction" at bounding box center [66, 57] width 33 height 4
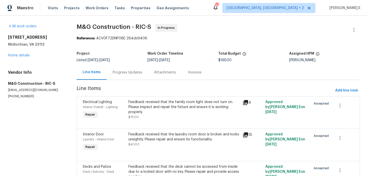
click at [133, 71] on div "Progress Updates" at bounding box center [128, 72] width 30 height 5
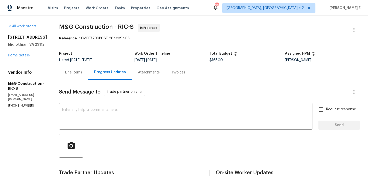
click at [81, 75] on div "Line Items" at bounding box center [73, 72] width 17 height 5
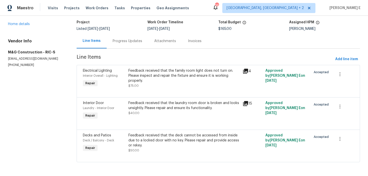
scroll to position [32, 0]
click at [154, 73] on div "Feedback received that the family room light does not turn on. Please inspect a…" at bounding box center [184, 75] width 111 height 15
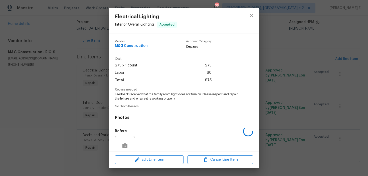
scroll to position [42, 0]
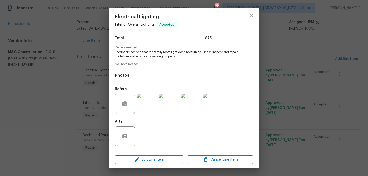
click at [149, 101] on img at bounding box center [147, 104] width 20 height 20
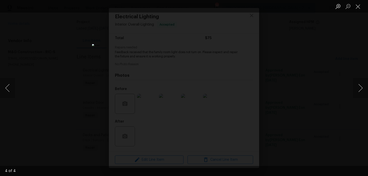
click at [320, 35] on div "Lightbox" at bounding box center [184, 88] width 368 height 176
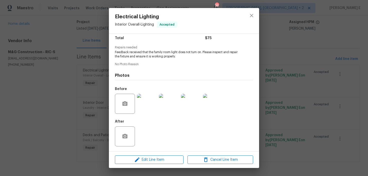
click at [290, 83] on div "Electrical Lighting Interior Overall - Lighting Accepted Vendor M&G Constructio…" at bounding box center [184, 88] width 368 height 176
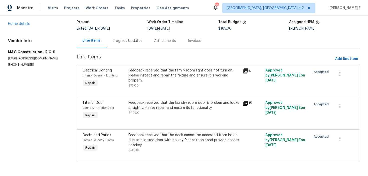
click at [144, 112] on div "Feedback received that the laundry room door is broken and looks unsightly. Ple…" at bounding box center [184, 107] width 111 height 15
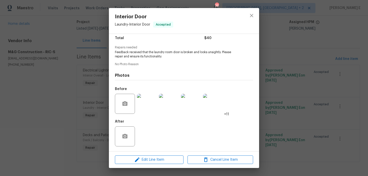
click at [147, 103] on img at bounding box center [147, 104] width 20 height 20
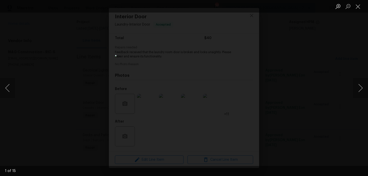
click at [260, 62] on div "Lightbox" at bounding box center [184, 88] width 368 height 176
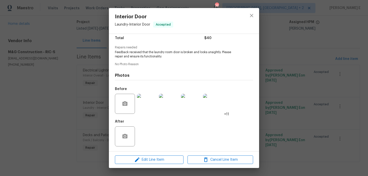
click at [155, 97] on img at bounding box center [147, 104] width 20 height 20
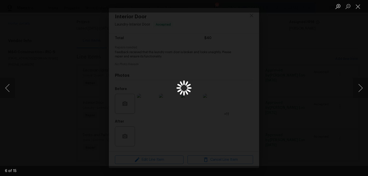
click at [303, 62] on div "Lightbox" at bounding box center [184, 88] width 368 height 176
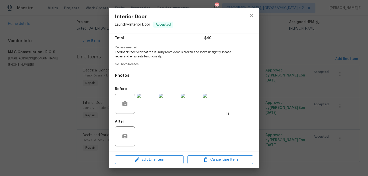
click at [290, 69] on div "Interior Door Laundry - Interior Door Accepted Vendor M&G Construction Account …" at bounding box center [184, 88] width 368 height 176
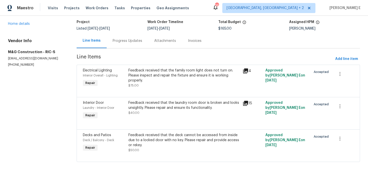
click at [190, 113] on div "Feedback received that the laundry room door is broken and looks unsightly. Ple…" at bounding box center [184, 107] width 111 height 15
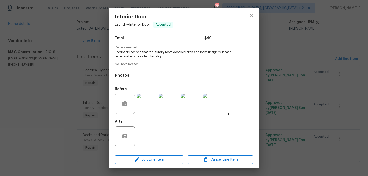
click at [214, 102] on img at bounding box center [213, 104] width 20 height 20
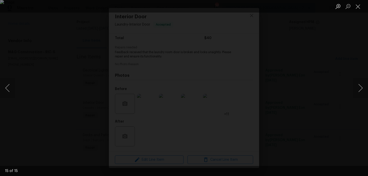
click at [289, 80] on img "Lightbox" at bounding box center [184, 88] width 368 height 176
click at [322, 68] on div "Lightbox" at bounding box center [184, 88] width 368 height 176
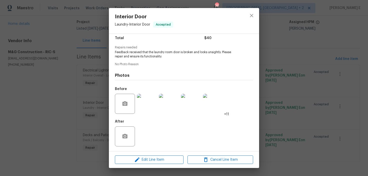
click at [322, 68] on div "Lightbox" at bounding box center [184, 88] width 368 height 176
click at [322, 68] on div "Interior Door Laundry - Interior Door Accepted Vendor M&G Construction Account …" at bounding box center [184, 88] width 368 height 176
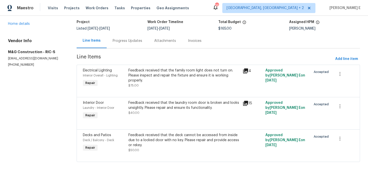
click at [137, 36] on div "Progress Updates" at bounding box center [128, 40] width 42 height 15
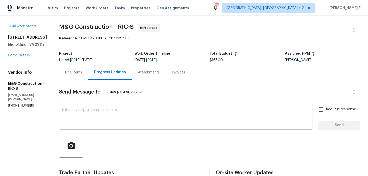
click at [111, 110] on textarea at bounding box center [186, 117] width 248 height 18
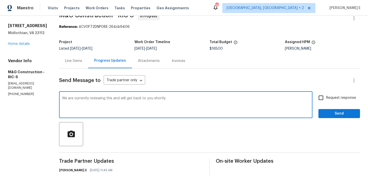
scroll to position [28, 0]
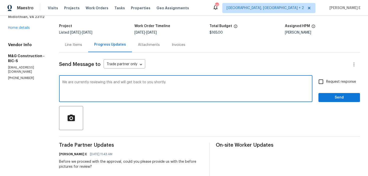
type textarea "We are currently reviewing this and will get back to you shortly."
click at [323, 97] on span "Send" at bounding box center [340, 97] width 34 height 6
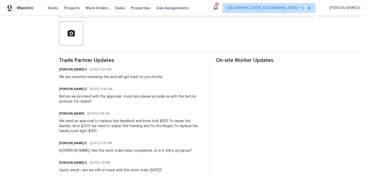
scroll to position [113, 0]
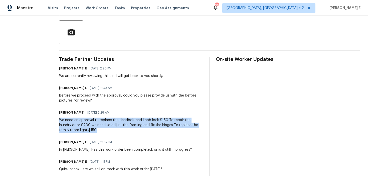
drag, startPoint x: 59, startPoint y: 120, endPoint x: 85, endPoint y: 133, distance: 29.7
copy div "We need an approval to replace the deadbolt and knob lock $150 To repair the la…"
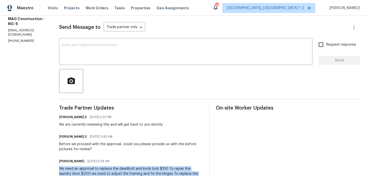
scroll to position [0, 0]
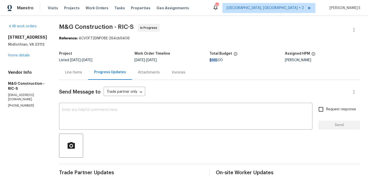
drag, startPoint x: 210, startPoint y: 60, endPoint x: 217, endPoint y: 61, distance: 6.6
click at [217, 61] on span "$165.00" at bounding box center [216, 60] width 13 height 4
copy span "$165"
click at [29, 55] on link "Home details" at bounding box center [19, 56] width 22 height 4
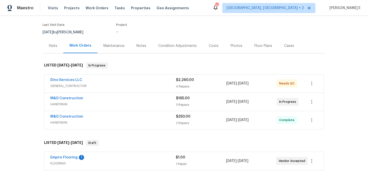
scroll to position [38, 0]
drag, startPoint x: 48, startPoint y: 97, endPoint x: 88, endPoint y: 97, distance: 40.3
click at [88, 97] on div "M&G Construction HANDYMAN $165.00 3 Repairs 9/11/2025 - 9/15/2025 In Progress" at bounding box center [184, 102] width 280 height 18
copy link "M&G Construction"
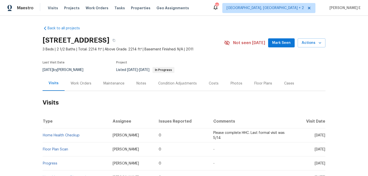
click at [68, 80] on div "Work Orders" at bounding box center [81, 83] width 33 height 15
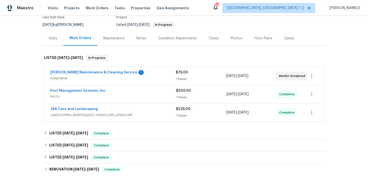
scroll to position [50, 0]
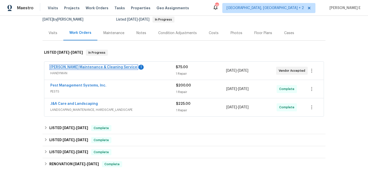
click at [89, 69] on link "[PERSON_NAME] Maintenance & Cleaning Service" at bounding box center [93, 67] width 87 height 4
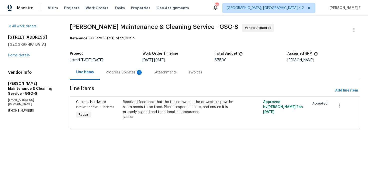
click at [128, 72] on div "Progress Updates 1" at bounding box center [124, 72] width 37 height 5
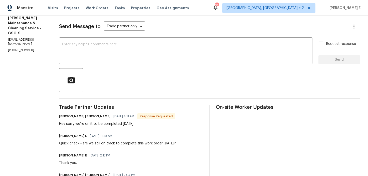
scroll to position [55, 0]
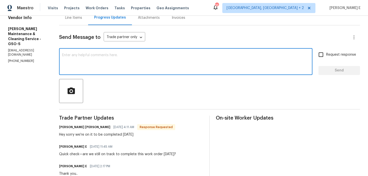
click at [153, 67] on textarea at bounding box center [186, 62] width 248 height 18
click at [73, 54] on textarea "OKay.." at bounding box center [186, 62] width 248 height 18
type textarea "Okay.."
click at [327, 64] on div "Request response Send" at bounding box center [340, 62] width 42 height 26
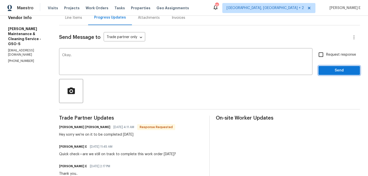
click at [327, 70] on span "Send" at bounding box center [340, 70] width 34 height 6
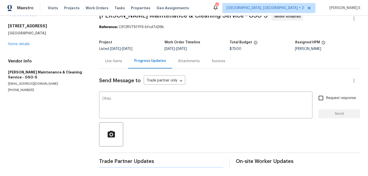
scroll to position [0, 0]
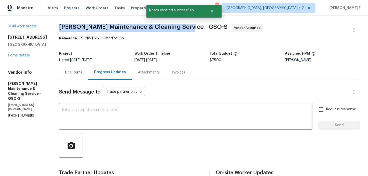
drag, startPoint x: 65, startPoint y: 25, endPoint x: 186, endPoint y: 26, distance: 121.5
click at [186, 26] on span "Baker's Maintenance & Cleaning Service - GSO-S" at bounding box center [143, 27] width 169 height 6
copy span "Baker's Maintenance & Cleaning Service -"
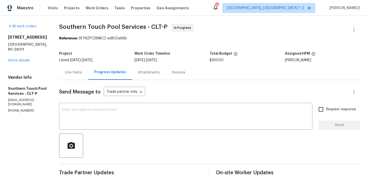
scroll to position [9, 0]
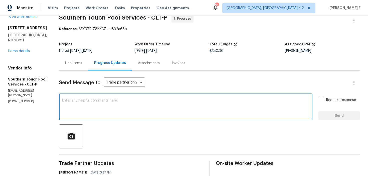
click at [96, 101] on textarea at bounding box center [186, 108] width 248 height 18
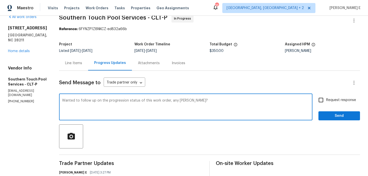
click at [179, 105] on textarea "Wanted to follow up on the progression status of this work order, any [PERSON_N…" at bounding box center [186, 108] width 248 height 18
click at [181, 100] on textarea "Wanted to follow up on the progression status of this work order, any [PERSON_N…" at bounding box center [186, 108] width 248 height 18
type textarea "Wanted to follow up on the progression status of this work order, any updates?"
click at [322, 97] on input "Request response" at bounding box center [321, 100] width 11 height 11
checkbox input "true"
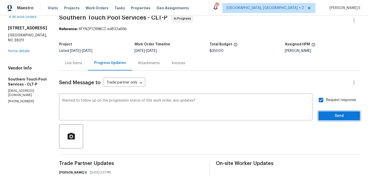
click at [328, 116] on span "Send" at bounding box center [340, 116] width 34 height 6
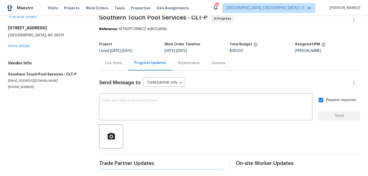
scroll to position [0, 0]
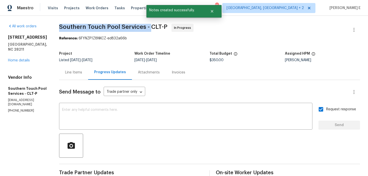
drag, startPoint x: 57, startPoint y: 26, endPoint x: 151, endPoint y: 28, distance: 94.5
copy span "Southern Touch Pool Services -"
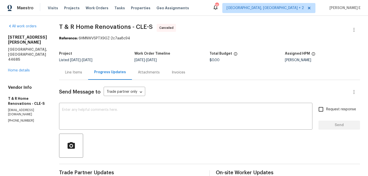
click at [19, 53] on div "3217 Deborah Ct Uniontown, OH 44685 Home details" at bounding box center [27, 54] width 39 height 38
click at [16, 69] on link "Home details" at bounding box center [19, 71] width 22 height 4
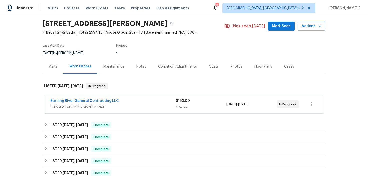
scroll to position [19, 0]
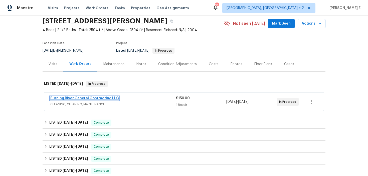
click at [100, 99] on link "Burning River General Contracting LLC" at bounding box center [84, 98] width 69 height 4
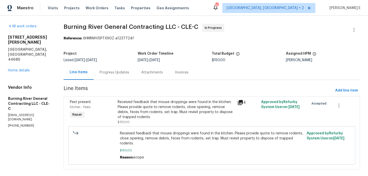
click at [129, 69] on div "Progress Updates" at bounding box center [115, 72] width 42 height 15
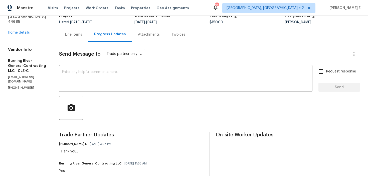
scroll to position [31, 0]
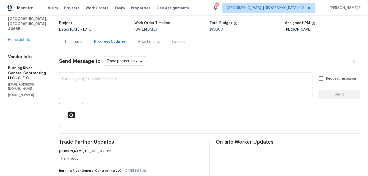
click at [104, 79] on textarea at bounding box center [186, 86] width 248 height 18
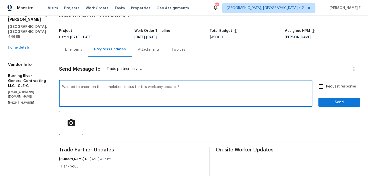
scroll to position [32, 0]
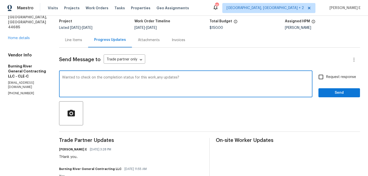
type textarea "Wanted to check on the completion status for this work,any updates?"
click at [325, 77] on input "Request response" at bounding box center [321, 77] width 11 height 11
checkbox input "true"
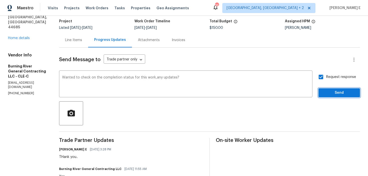
click at [327, 93] on span "Send" at bounding box center [340, 93] width 34 height 6
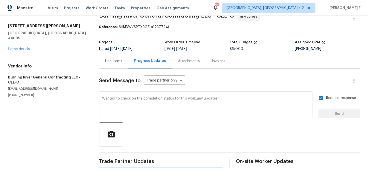
scroll to position [0, 0]
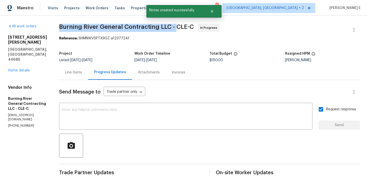
drag, startPoint x: 58, startPoint y: 28, endPoint x: 176, endPoint y: 25, distance: 117.8
copy span "Burning River General Contracting LLC -"
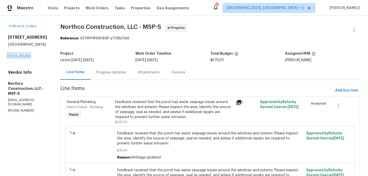
click at [22, 57] on link "Home details" at bounding box center [19, 56] width 22 height 4
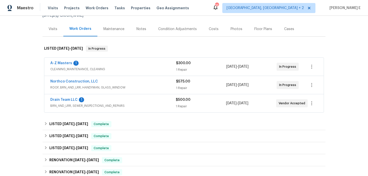
scroll to position [59, 0]
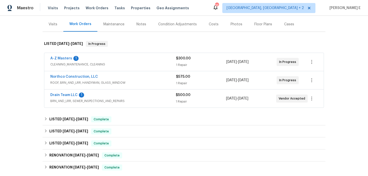
click at [103, 58] on div "A-Z Masters 1" at bounding box center [113, 59] width 126 height 6
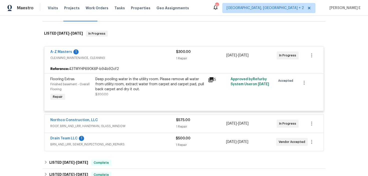
scroll to position [88, 0]
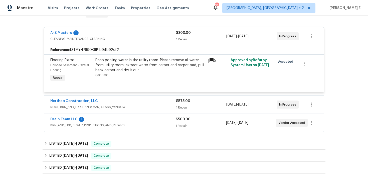
click at [104, 100] on div "Northco Construction, LLC" at bounding box center [113, 101] width 126 height 6
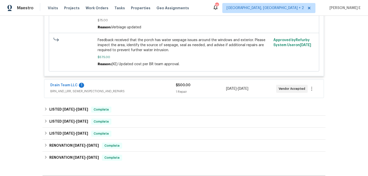
scroll to position [257, 0]
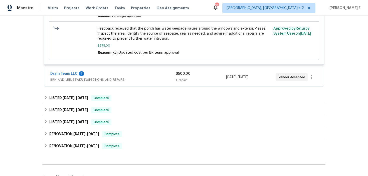
click at [111, 73] on div "Drain Team LLC 1" at bounding box center [113, 74] width 126 height 6
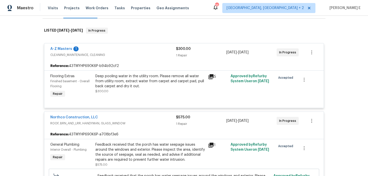
scroll to position [72, 0]
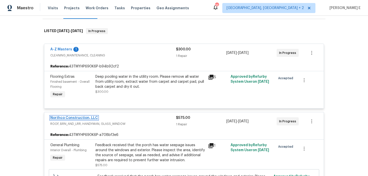
click at [74, 118] on link "Northco Construction, LLC" at bounding box center [74, 118] width 48 height 4
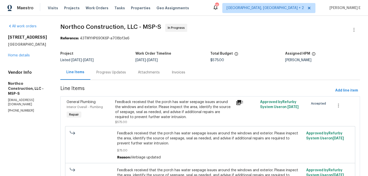
click at [110, 73] on div "Progress Updates" at bounding box center [111, 72] width 30 height 5
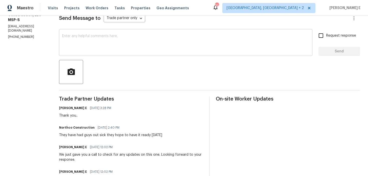
scroll to position [66, 0]
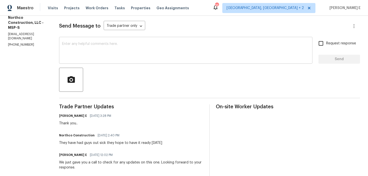
click at [164, 38] on div "x ​" at bounding box center [186, 51] width 254 height 26
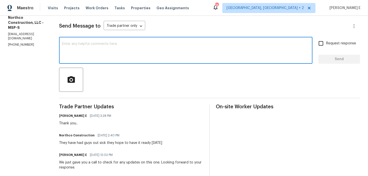
paste textarea "Quick check—are we still on track with this work order today?"
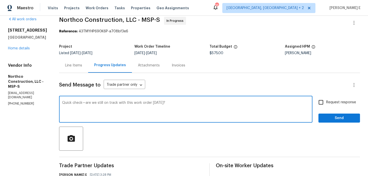
scroll to position [0, 0]
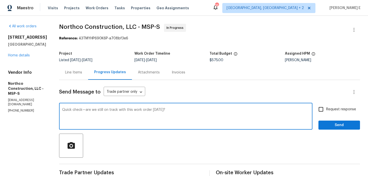
type textarea "Quick check—are we still on track with this work order today?"
click at [324, 104] on input "Request response" at bounding box center [321, 109] width 11 height 11
checkbox input "true"
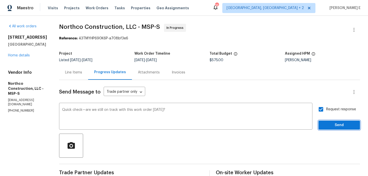
click at [348, 125] on span "Send" at bounding box center [340, 125] width 34 height 6
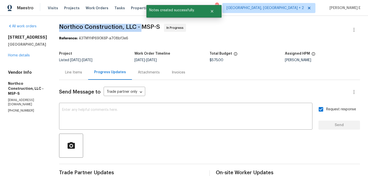
drag, startPoint x: 56, startPoint y: 30, endPoint x: 141, endPoint y: 29, distance: 84.4
copy span "Northco Construction, LLC -"
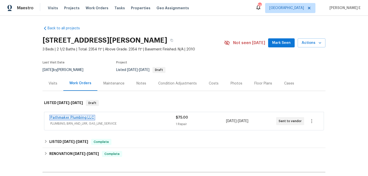
click at [84, 118] on link "Pathmaker Plumbing LLC" at bounding box center [72, 118] width 44 height 4
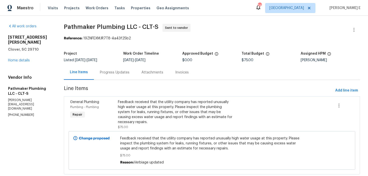
click at [121, 76] on div "Progress Updates" at bounding box center [115, 72] width 42 height 15
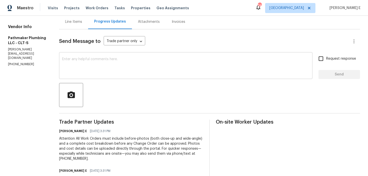
scroll to position [89, 0]
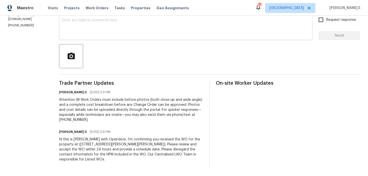
click at [174, 33] on textarea at bounding box center [186, 28] width 248 height 18
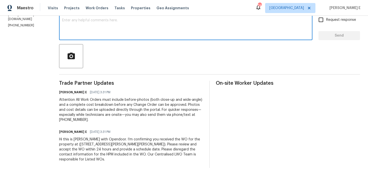
paste textarea "Thanks for accepting the work order! Just checking—do you have a scheduled date…"
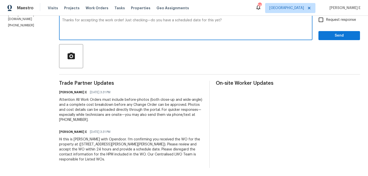
scroll to position [0, 0]
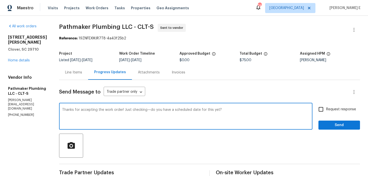
type textarea "Thanks for accepting the work order! Just checking—do you have a scheduled date…"
click at [325, 104] on input "Request response" at bounding box center [321, 109] width 11 height 11
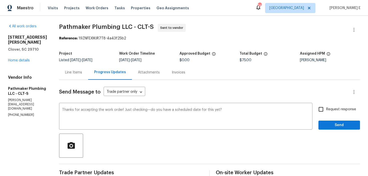
click at [323, 110] on input "Request response" at bounding box center [321, 109] width 11 height 11
checkbox input "true"
click at [336, 125] on span "Send" at bounding box center [340, 125] width 34 height 6
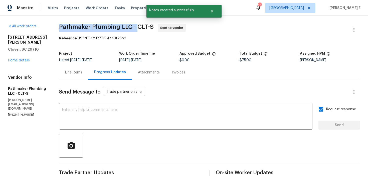
drag, startPoint x: 64, startPoint y: 27, endPoint x: 143, endPoint y: 27, distance: 78.4
click at [143, 27] on span "Pathmaker Plumbing LLC - CLT-S" at bounding box center [106, 27] width 95 height 6
copy span "Pathmaker Plumbing LLC -"
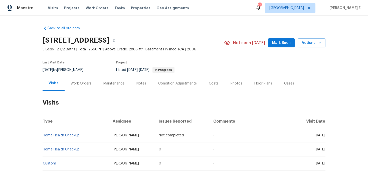
click at [74, 88] on div "Work Orders" at bounding box center [81, 83] width 33 height 15
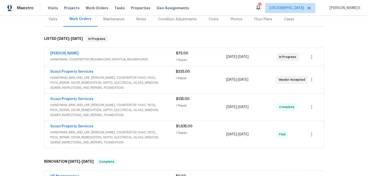
scroll to position [69, 0]
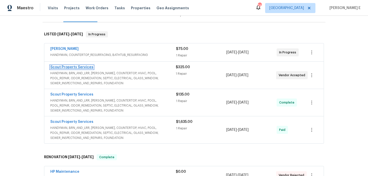
click at [77, 68] on link "Scout Property Services" at bounding box center [71, 67] width 43 height 4
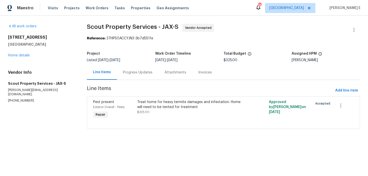
click at [125, 71] on div "Progress Updates" at bounding box center [138, 72] width 30 height 5
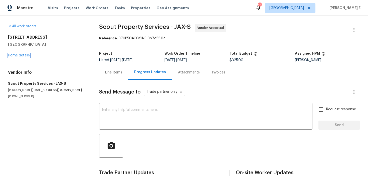
click at [24, 54] on link "Home details" at bounding box center [19, 56] width 22 height 4
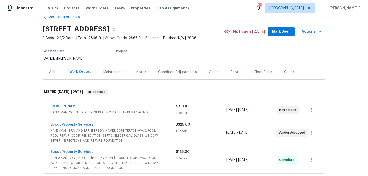
scroll to position [12, 0]
click at [68, 105] on link "Eric Hernandez" at bounding box center [64, 106] width 28 height 4
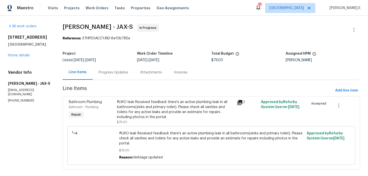
click at [126, 74] on div "Progress Updates" at bounding box center [114, 72] width 30 height 5
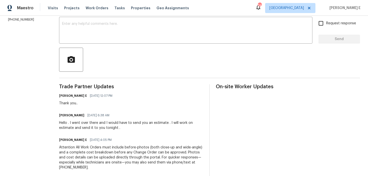
scroll to position [83, 0]
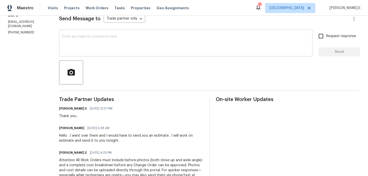
click at [207, 53] on div "x ​" at bounding box center [186, 44] width 254 height 26
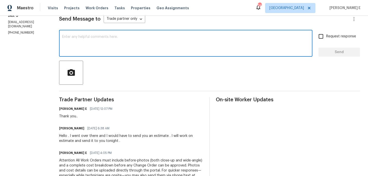
scroll to position [73, 0]
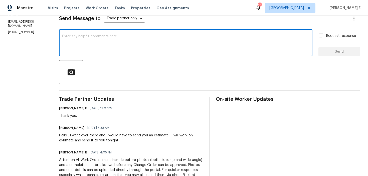
type textarea "A"
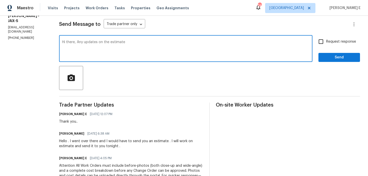
scroll to position [67, 0]
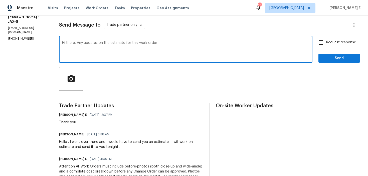
type textarea "Hi there, Any updates on the estimate for this work order?"
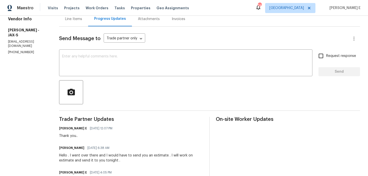
scroll to position [56, 0]
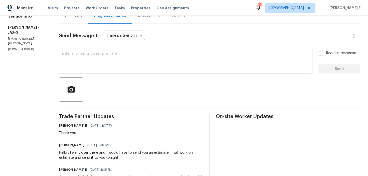
click at [170, 61] on textarea at bounding box center [186, 61] width 248 height 18
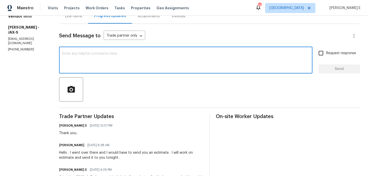
paste textarea "Hi there, Any updates on the estimate for this work order?"
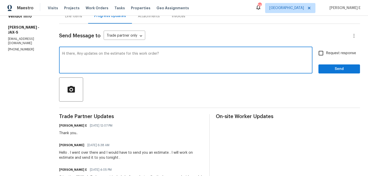
scroll to position [64, 0]
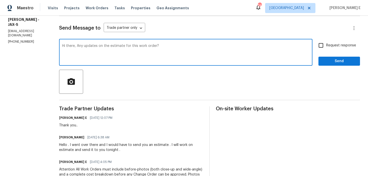
type textarea "Hi there, Any updates on the estimate for this work order?"
click at [331, 43] on span "Request response" at bounding box center [341, 45] width 30 height 5
click at [326, 43] on input "Request response" at bounding box center [321, 45] width 11 height 11
checkbox input "true"
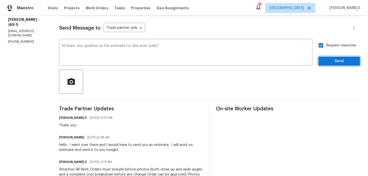
click at [329, 59] on span "Send" at bounding box center [340, 61] width 34 height 6
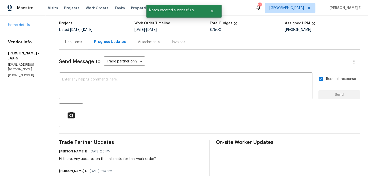
scroll to position [0, 0]
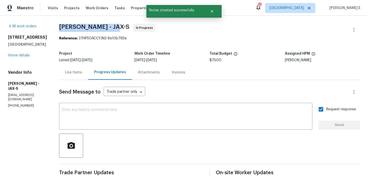
drag, startPoint x: 73, startPoint y: 25, endPoint x: 124, endPoint y: 27, distance: 50.6
click at [124, 27] on span "Eric Hernandez - JAX-S" at bounding box center [94, 27] width 70 height 6
copy span "Eric Hernandez - J"
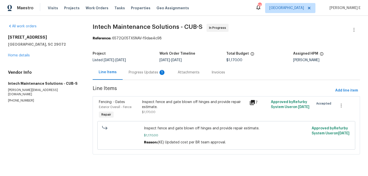
click at [133, 73] on div "Progress Updates 1" at bounding box center [147, 72] width 37 height 5
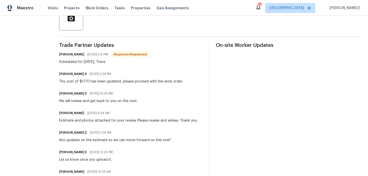
scroll to position [128, 0]
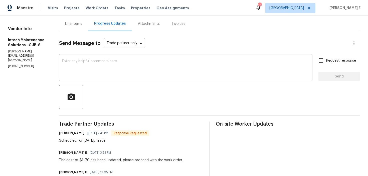
click at [149, 72] on textarea at bounding box center [186, 68] width 248 height 18
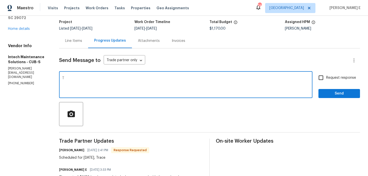
scroll to position [31, 0]
type textarea "Thank you.."
click at [336, 93] on span "Send" at bounding box center [340, 94] width 34 height 6
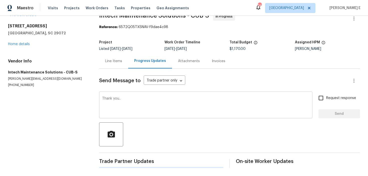
scroll to position [0, 0]
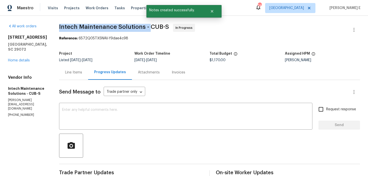
drag, startPoint x: 56, startPoint y: 28, endPoint x: 147, endPoint y: 29, distance: 91.0
copy span "Intech Maintenance Solutions -"
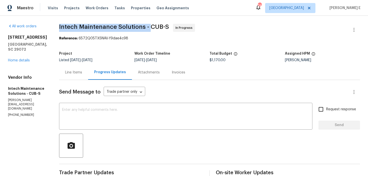
copy span "Intech Maintenance Solutions -"
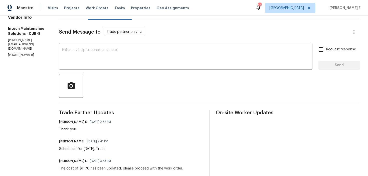
scroll to position [57, 0]
